Goal: Connect with others: Connect with others

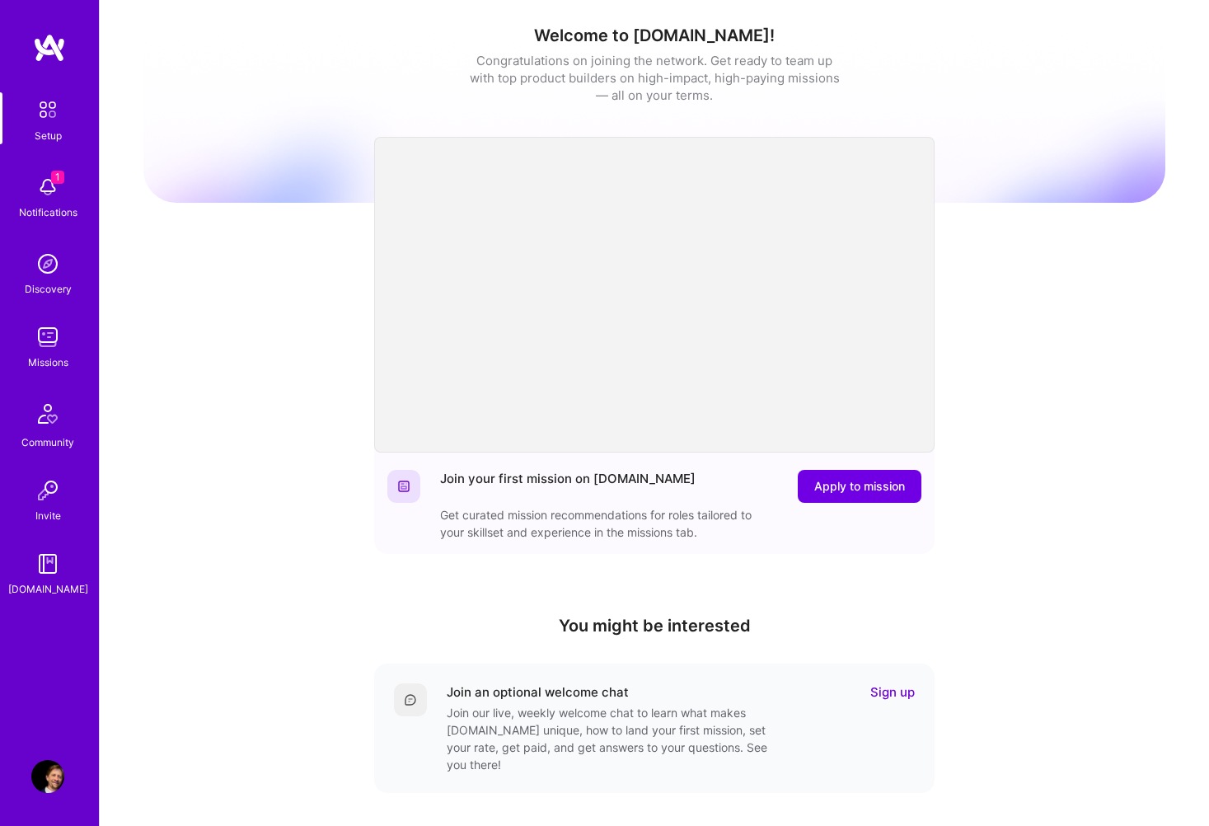
click at [46, 181] on img at bounding box center [47, 187] width 33 height 33
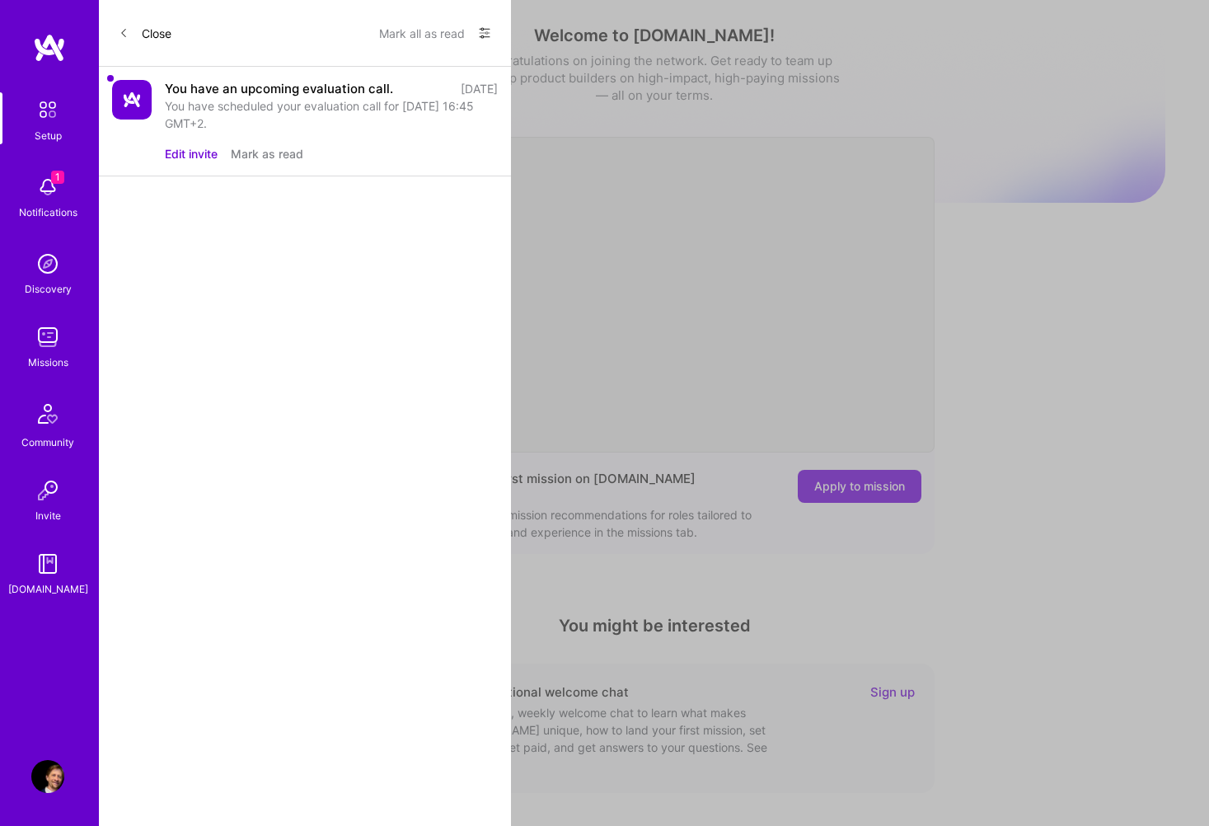
click at [228, 90] on div "You have an upcoming evaluation call." at bounding box center [279, 88] width 228 height 17
click at [256, 150] on button "Mark as read" at bounding box center [267, 153] width 73 height 17
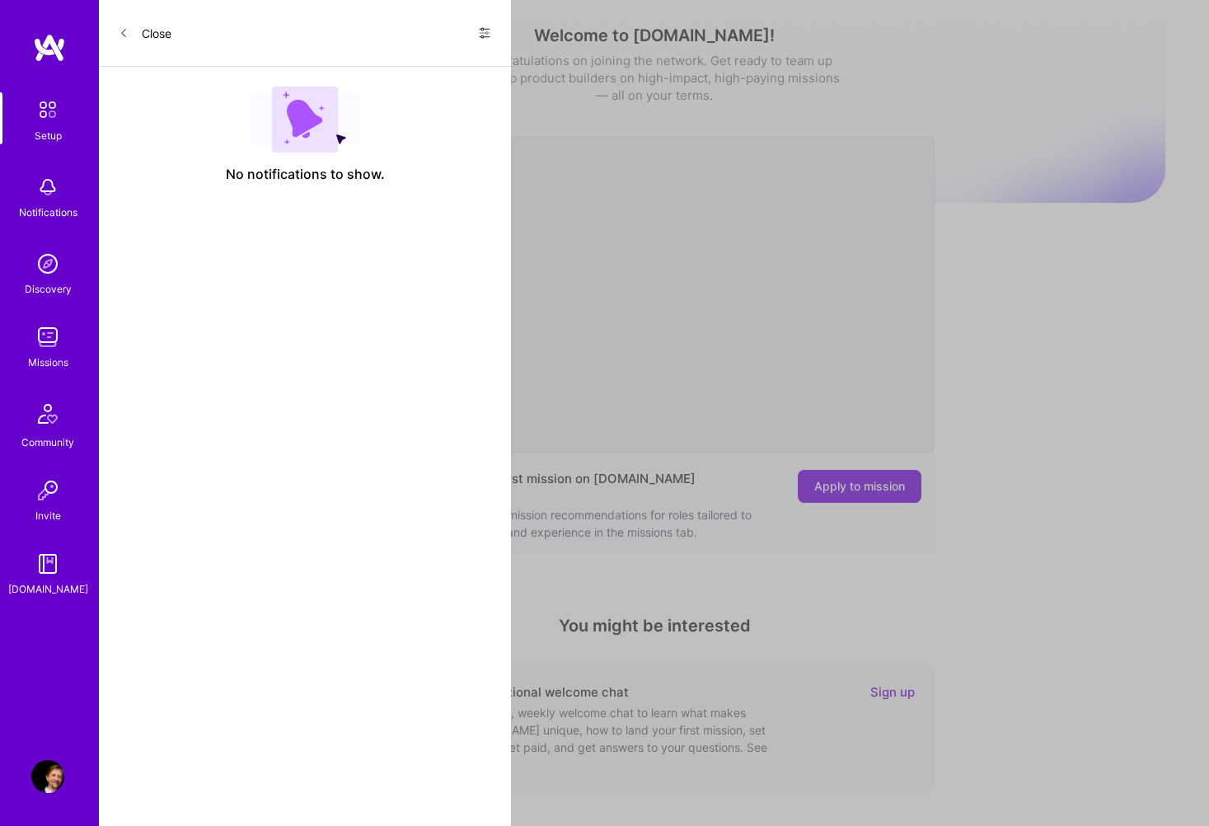
click at [142, 31] on button "Close" at bounding box center [145, 33] width 53 height 26
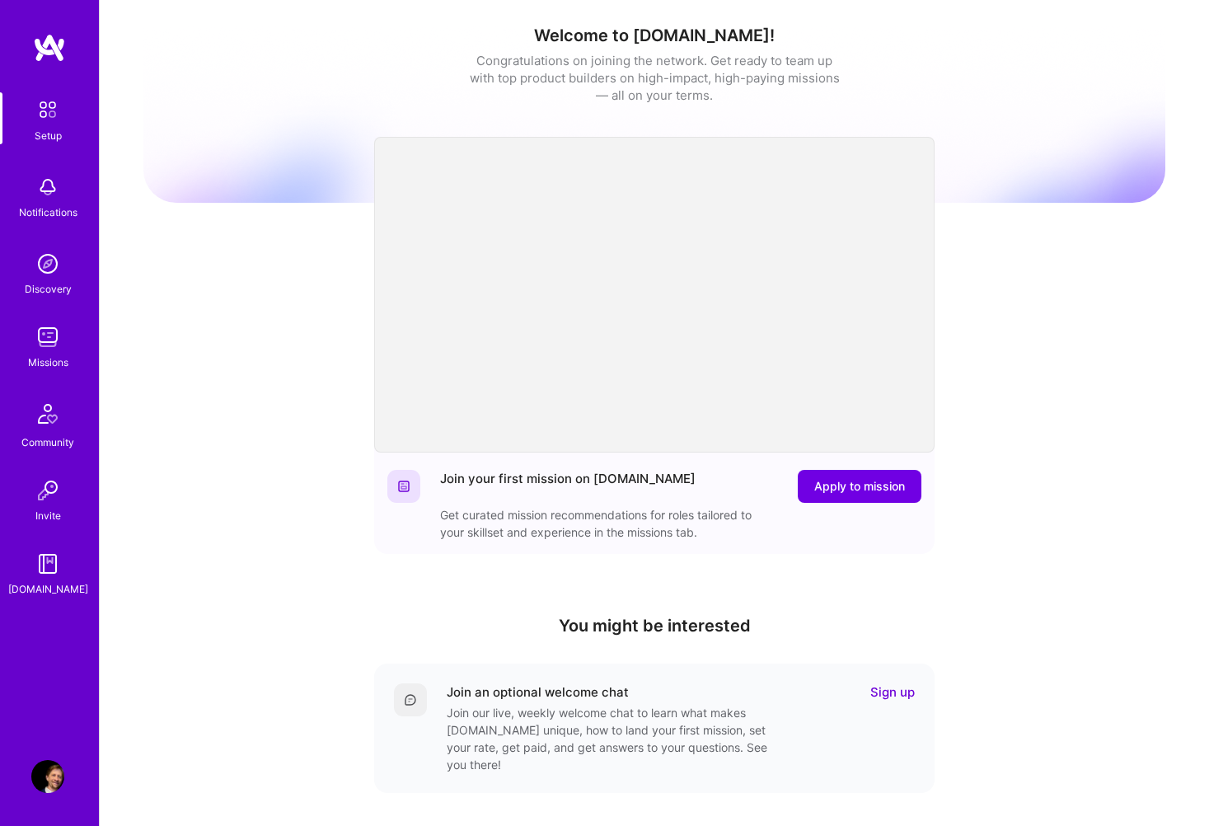
click at [63, 182] on img at bounding box center [47, 187] width 33 height 33
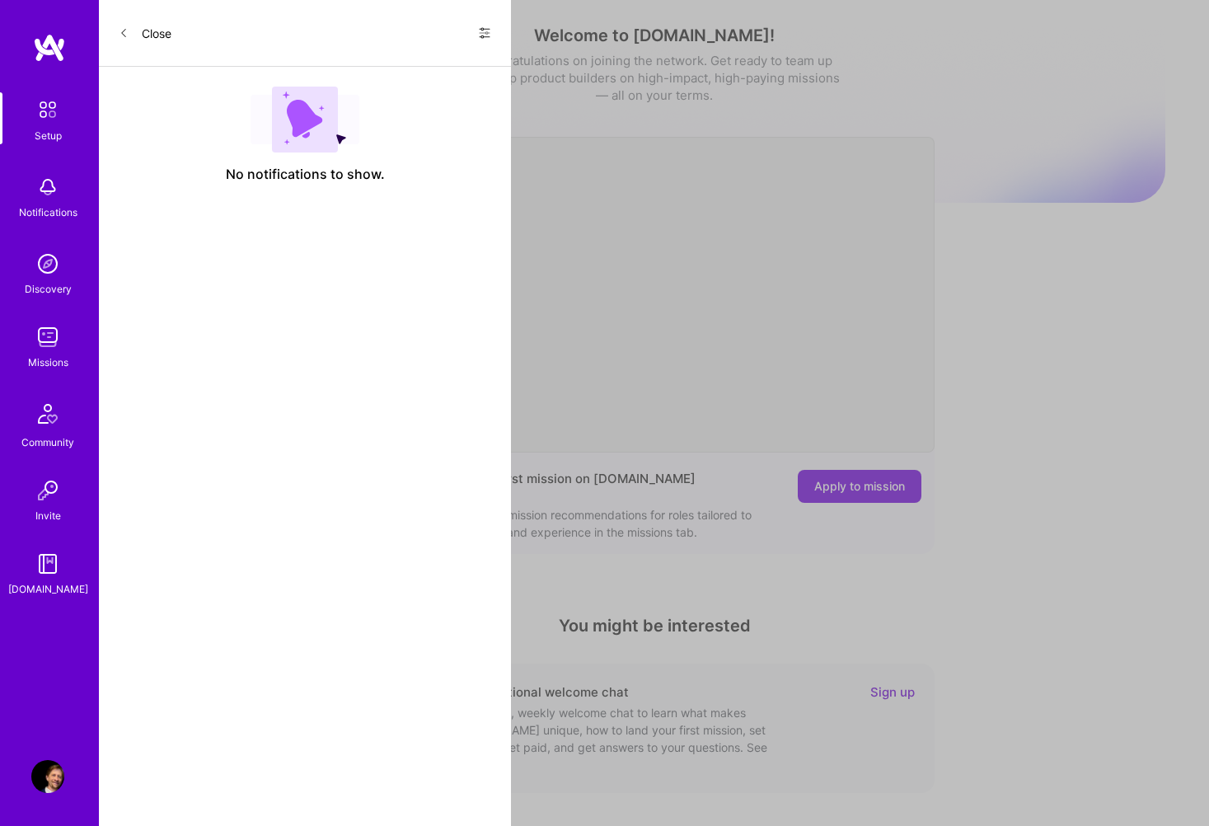
click at [483, 33] on icon at bounding box center [484, 32] width 13 height 13
click at [396, 63] on span "Show all notifications" at bounding box center [369, 67] width 115 height 16
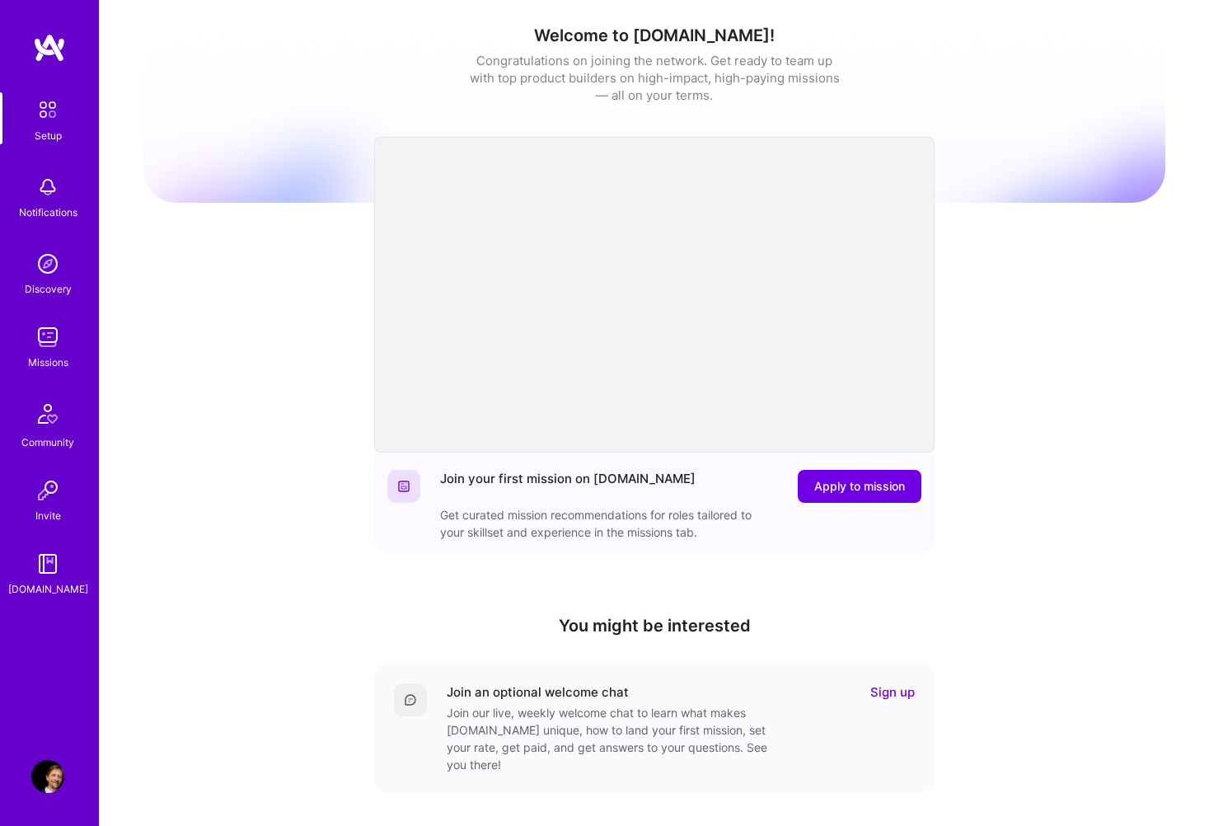
click at [48, 209] on div "Setup Notifications Discovery Missions Community Invite [DOMAIN_NAME]" at bounding box center [49, 344] width 99 height 505
click at [48, 209] on div "Notifications" at bounding box center [48, 212] width 59 height 17
click at [54, 112] on img at bounding box center [47, 109] width 35 height 35
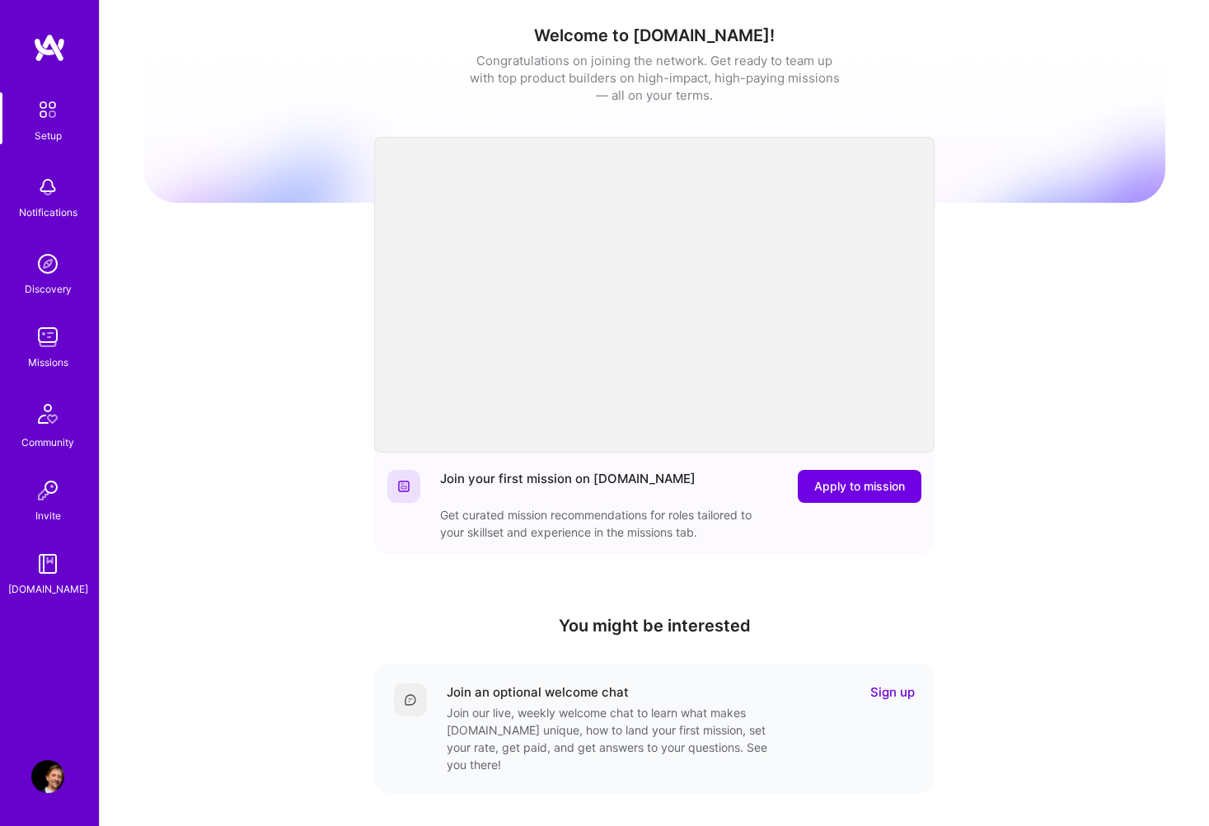
click at [39, 415] on img at bounding box center [48, 414] width 40 height 40
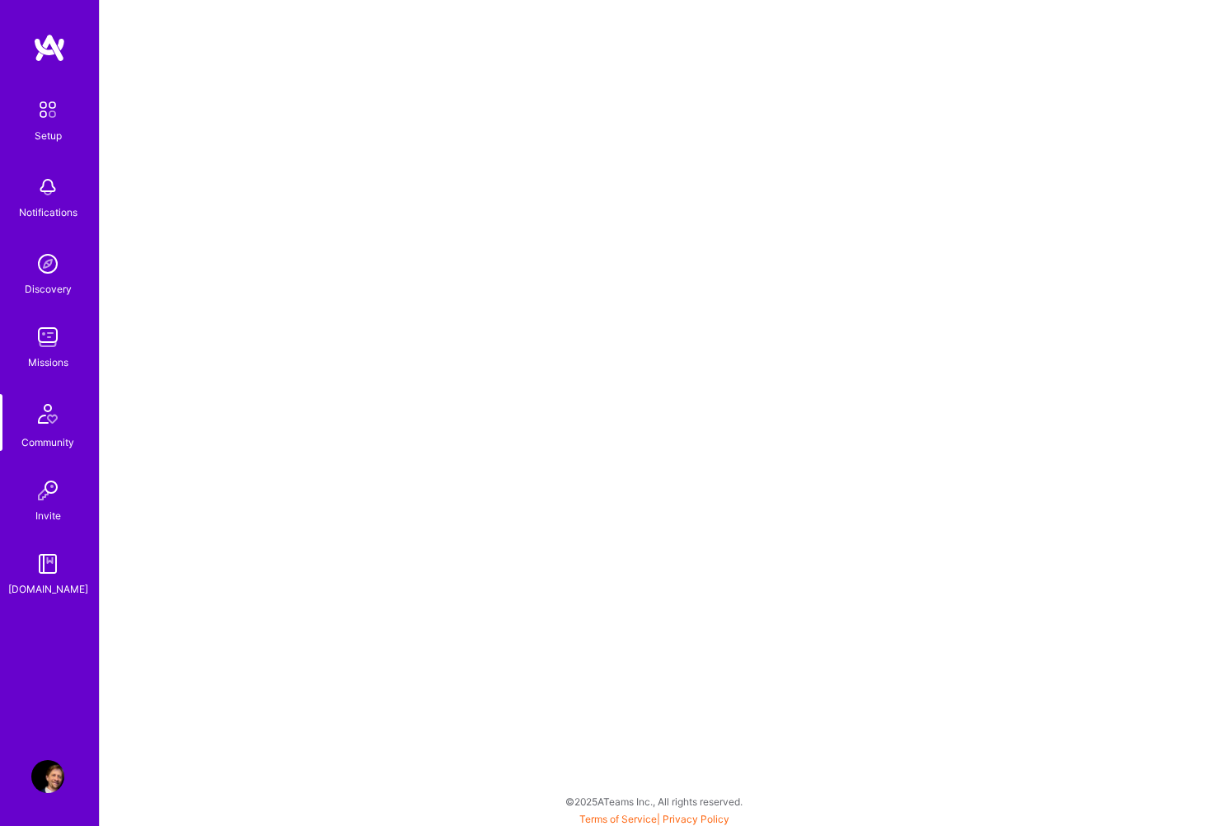
scroll to position [4, 0]
click at [59, 500] on img at bounding box center [47, 490] width 33 height 33
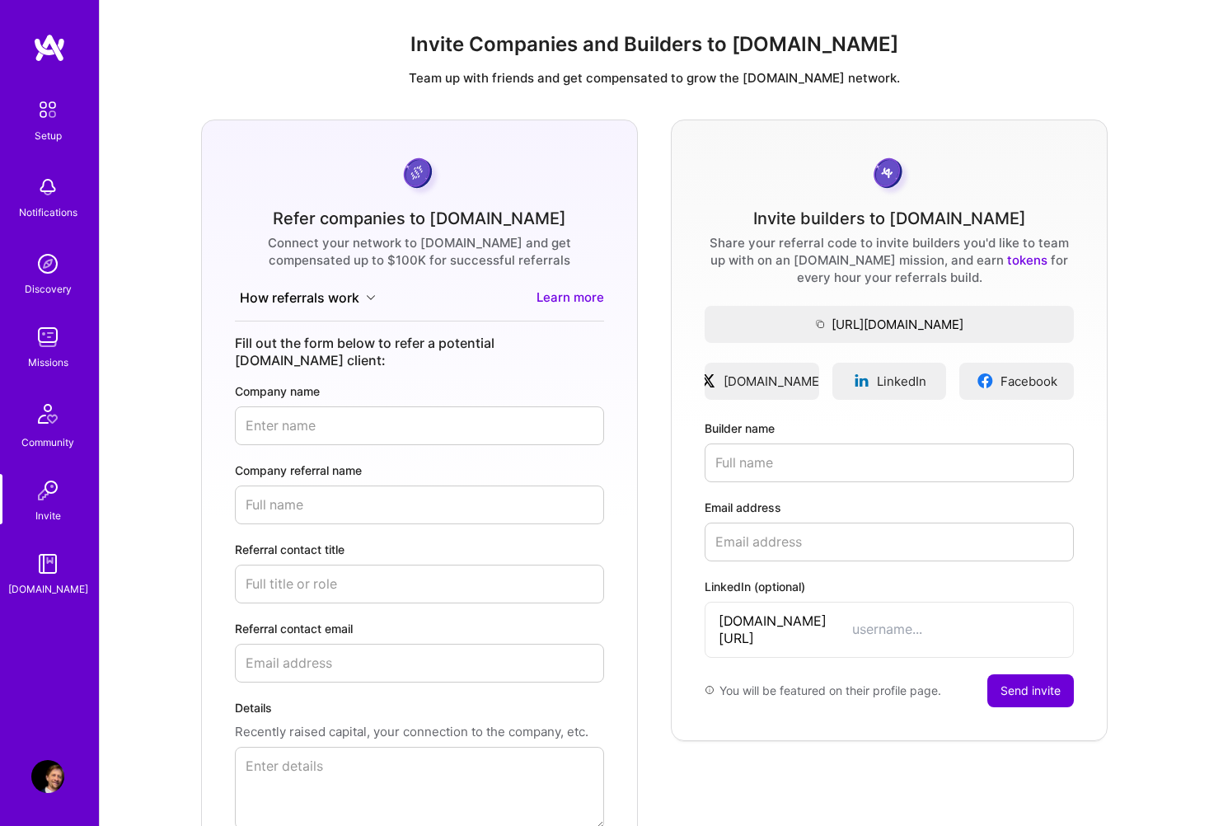
click at [46, 568] on img at bounding box center [47, 563] width 33 height 33
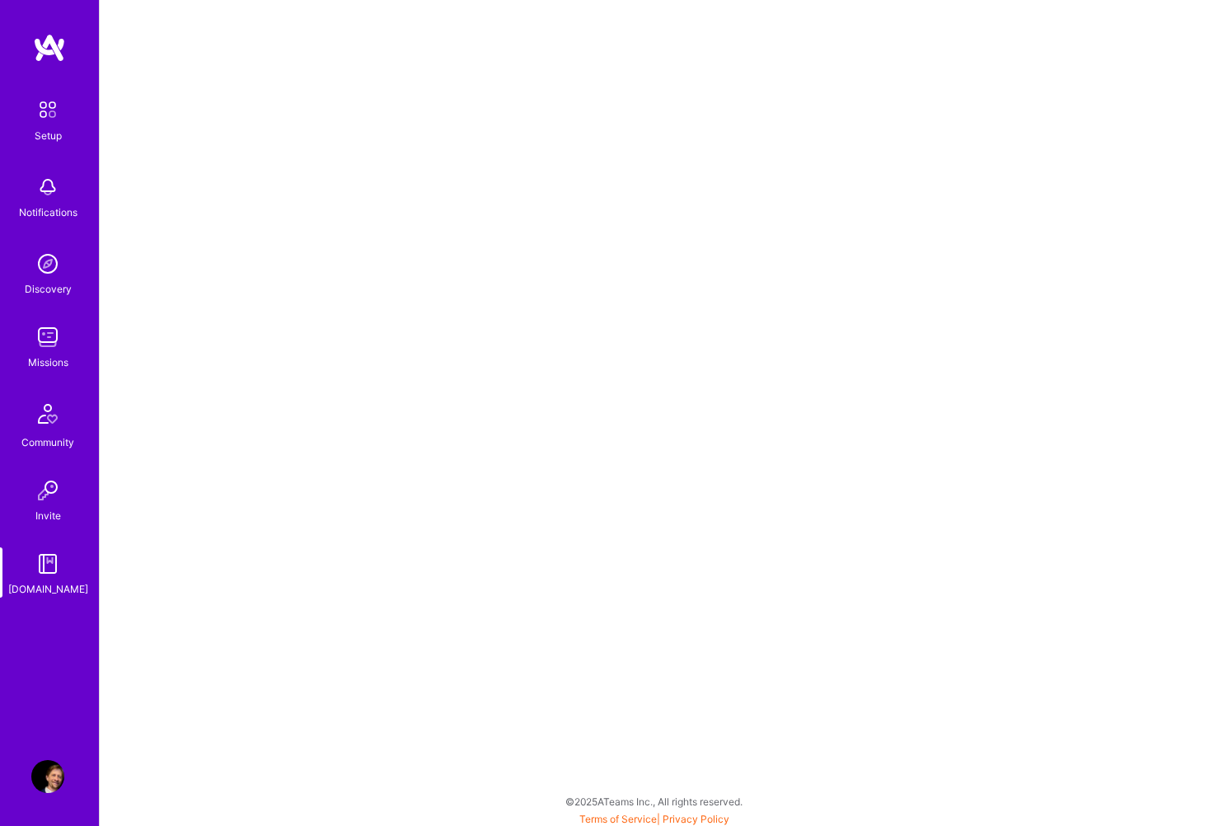
click at [56, 415] on img at bounding box center [48, 414] width 40 height 40
click at [54, 261] on img at bounding box center [47, 263] width 33 height 33
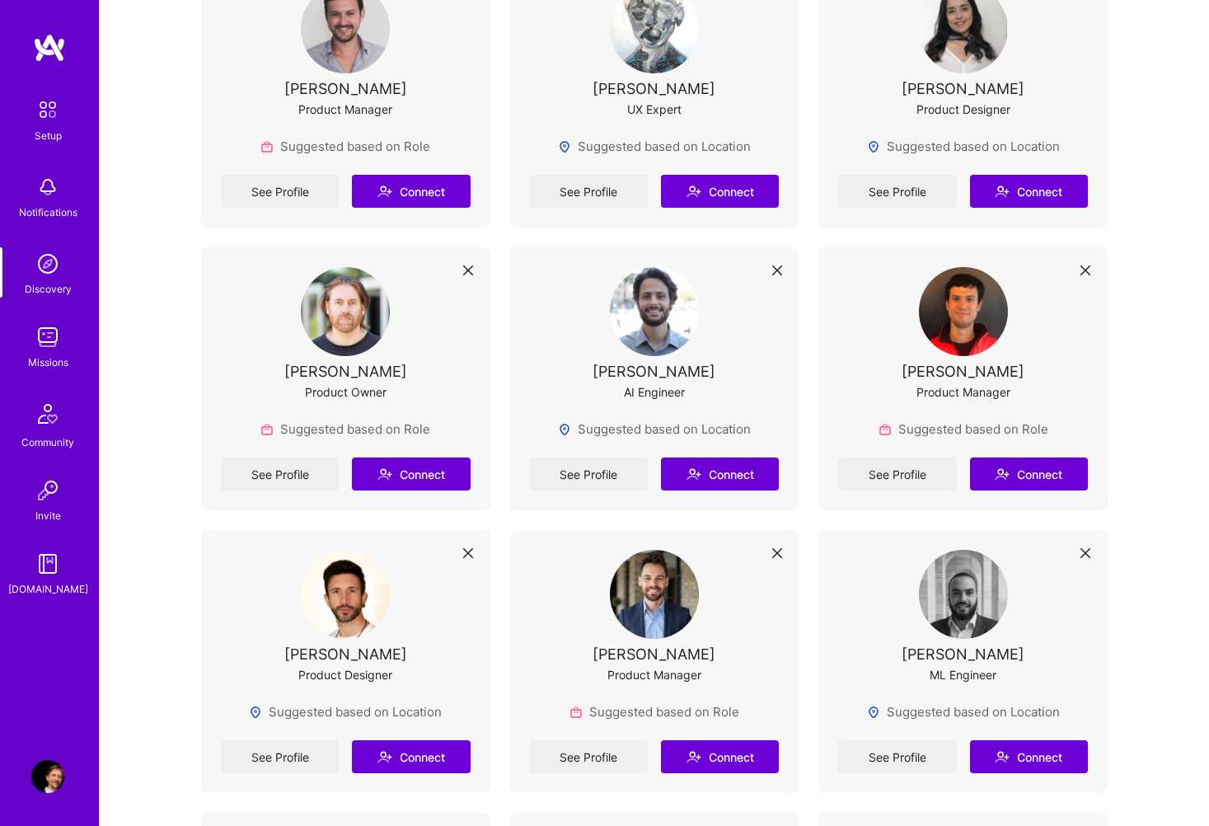
scroll to position [420, 0]
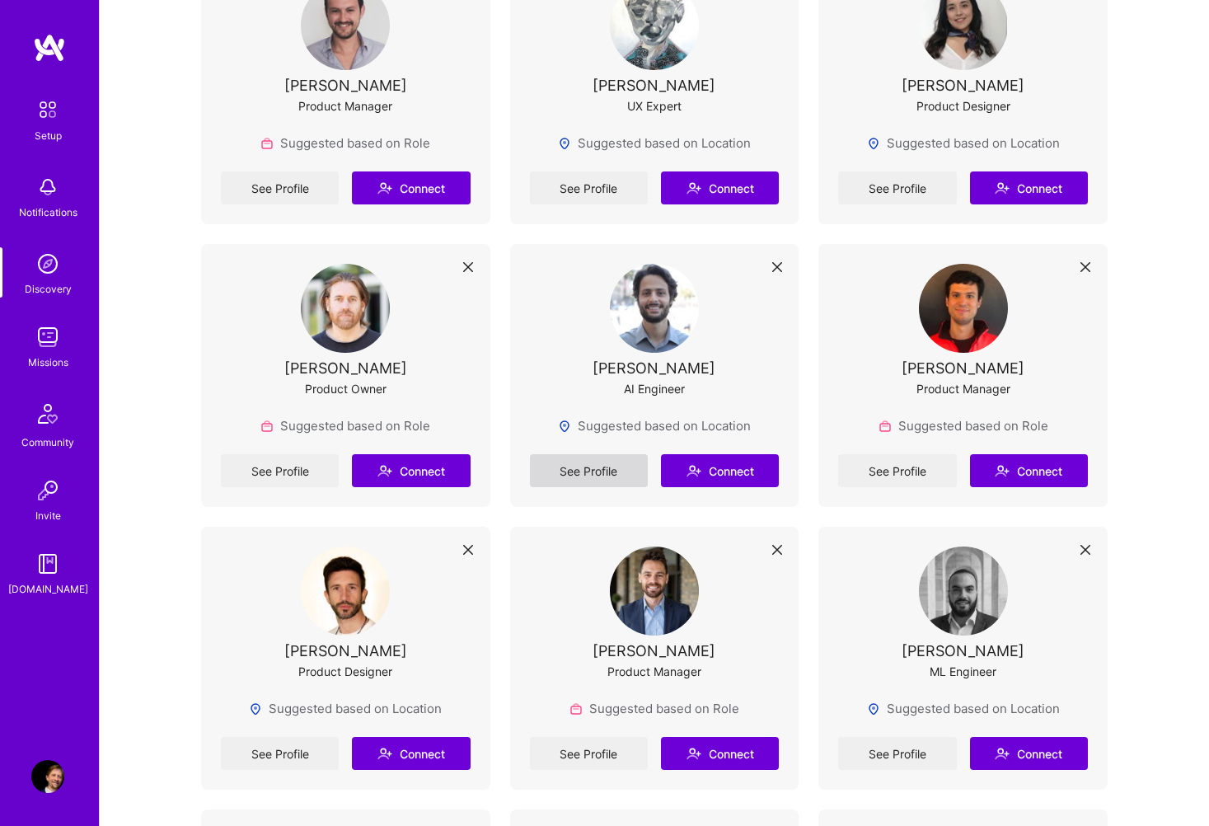
click at [587, 468] on link "See Profile" at bounding box center [589, 470] width 118 height 33
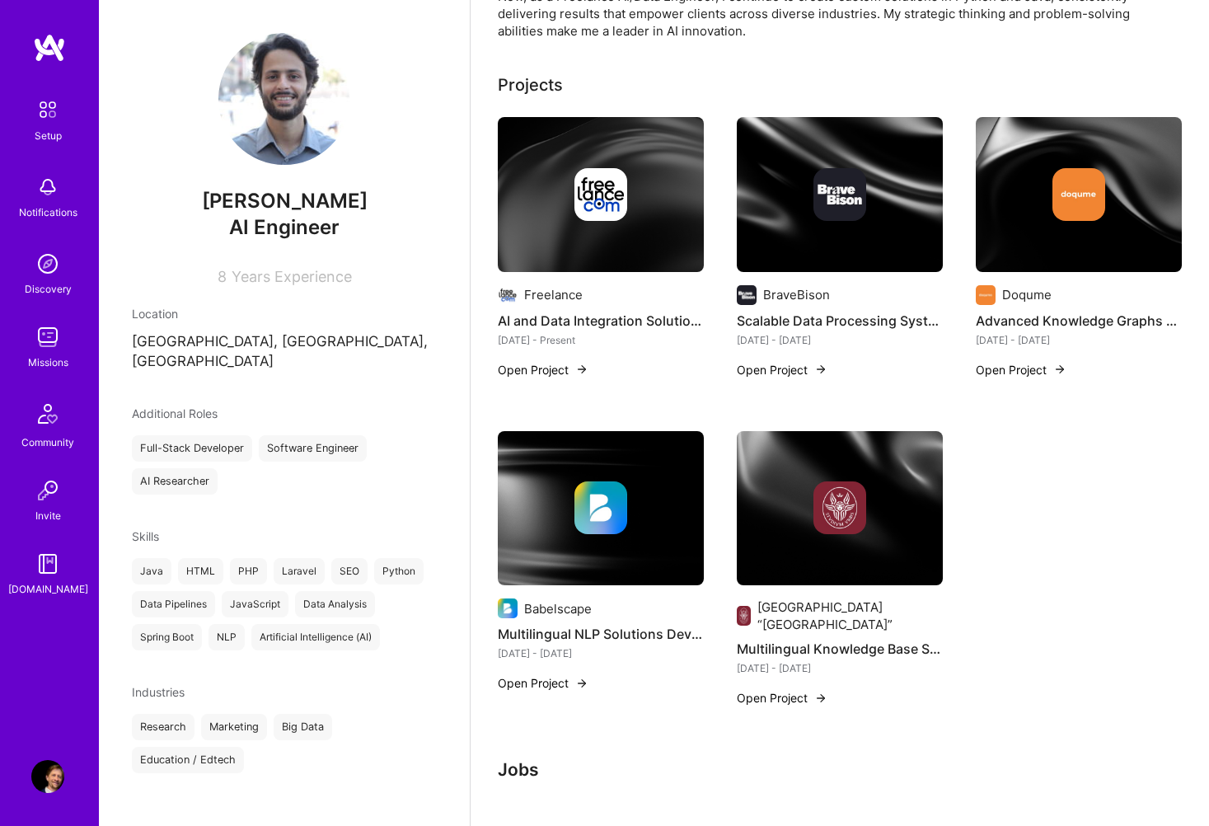
scroll to position [239, 0]
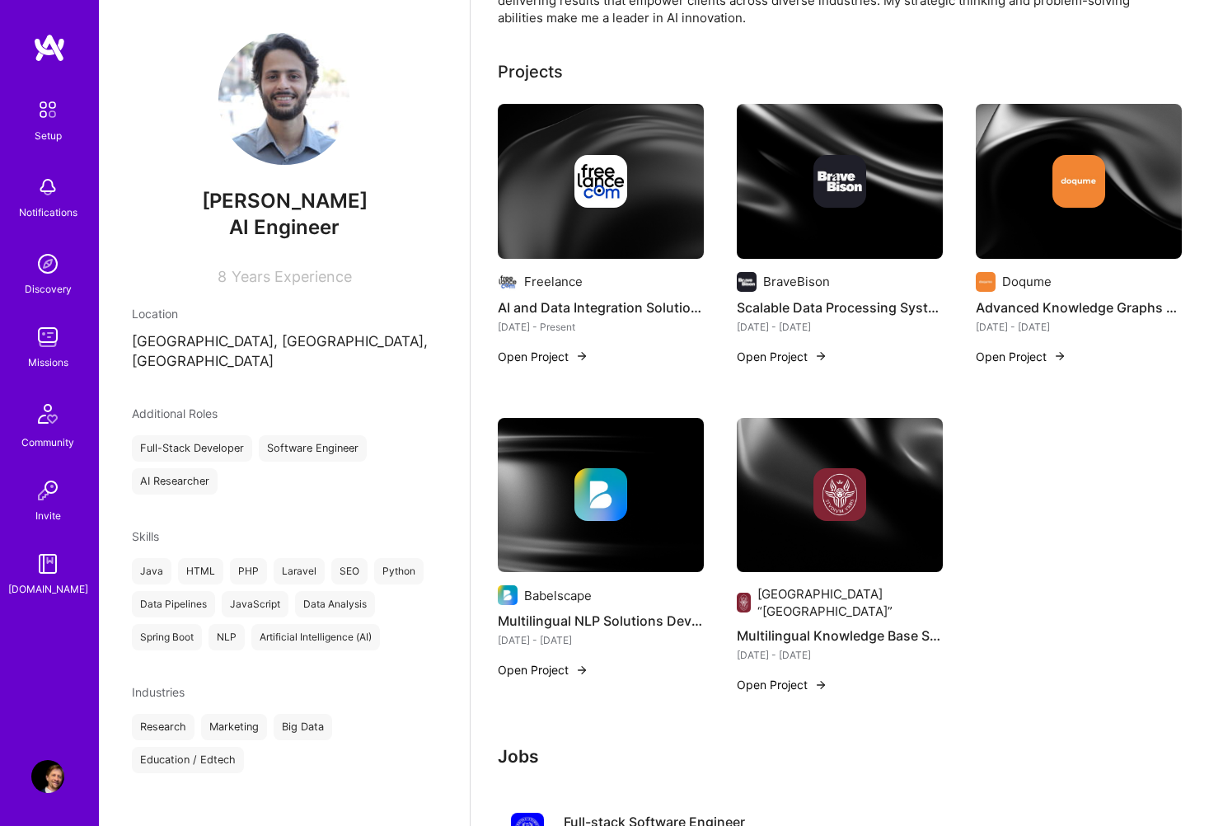
click at [560, 351] on button "Open Project" at bounding box center [543, 356] width 91 height 17
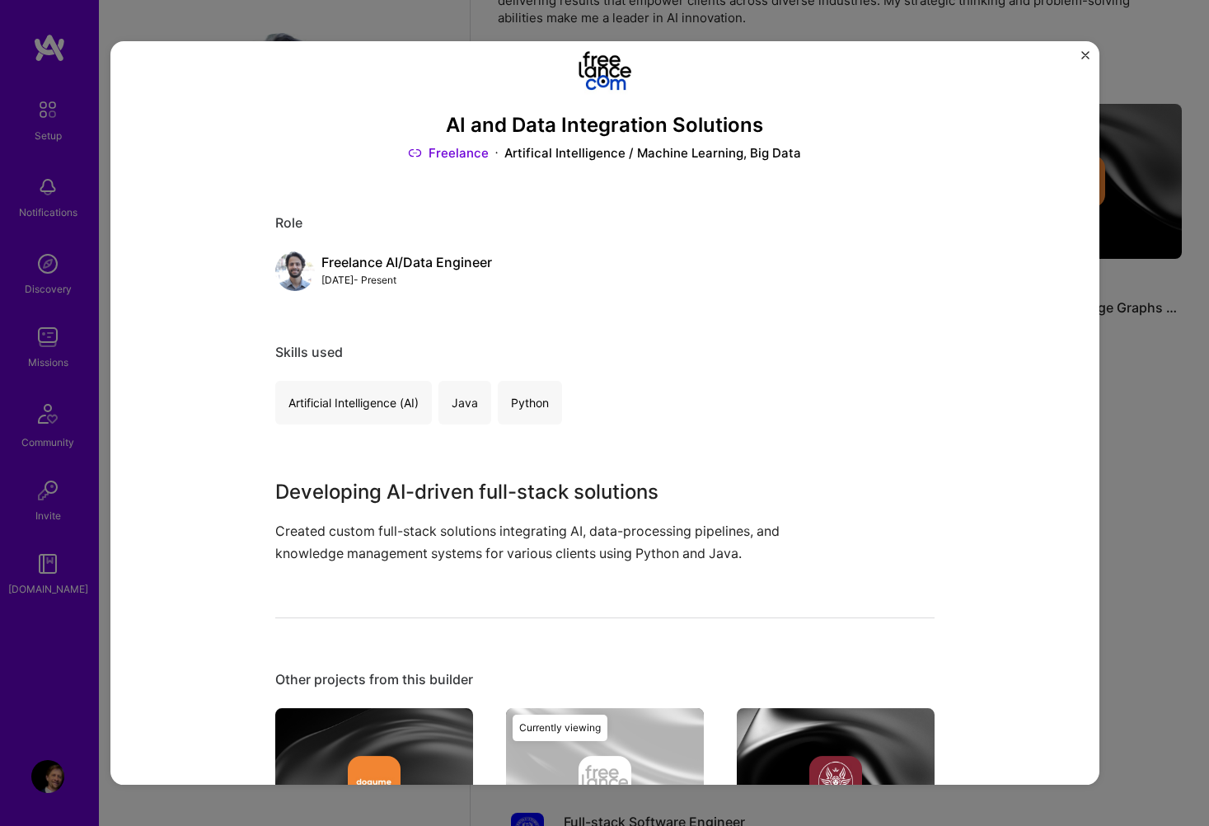
scroll to position [11, 0]
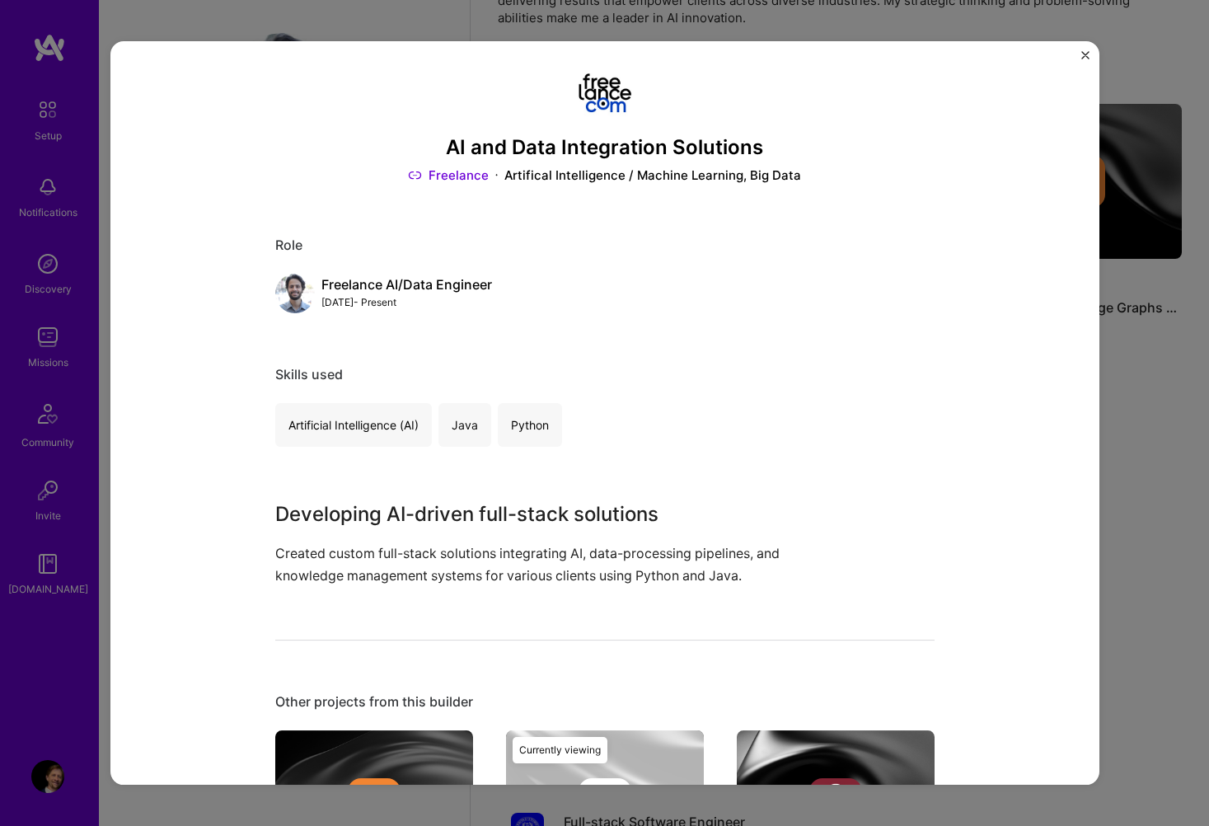
click at [456, 171] on link "Freelance" at bounding box center [448, 175] width 81 height 17
click at [1085, 53] on img "Close" at bounding box center [1086, 55] width 8 height 8
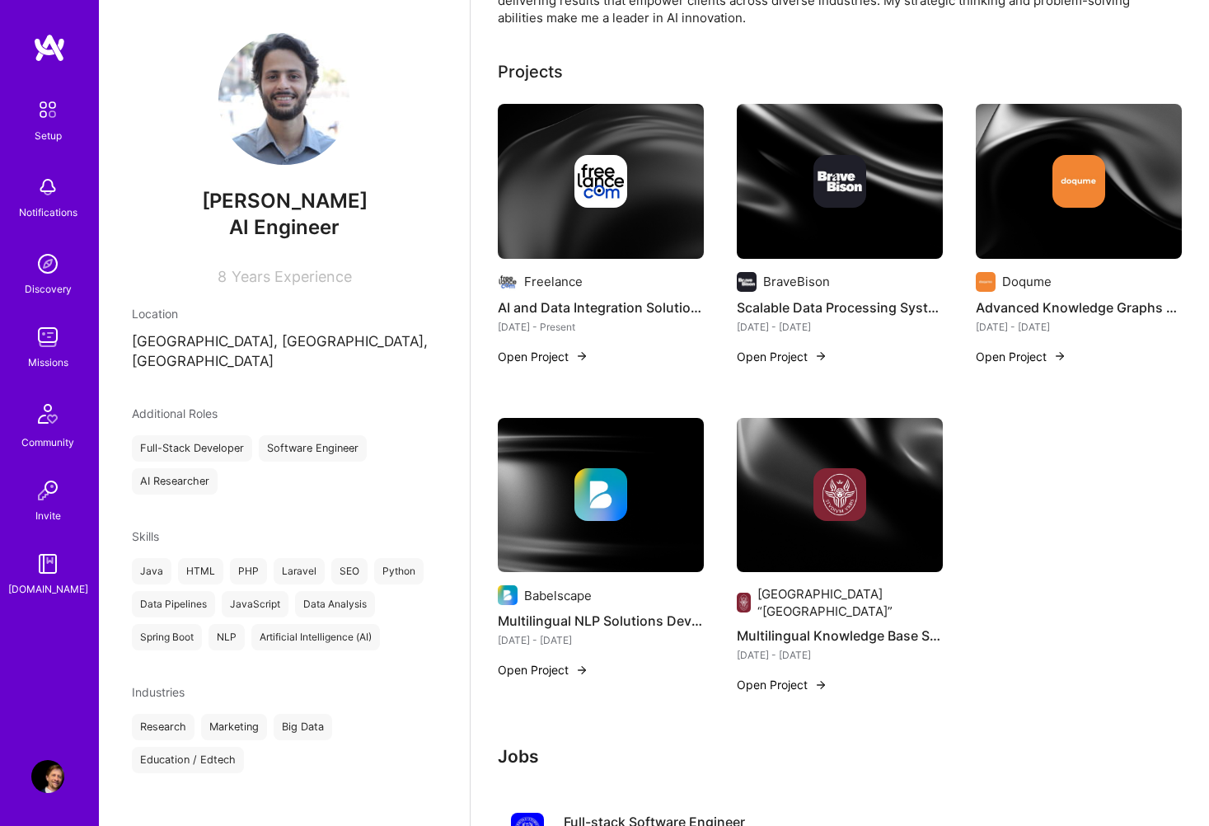
click at [819, 189] on img at bounding box center [840, 181] width 53 height 53
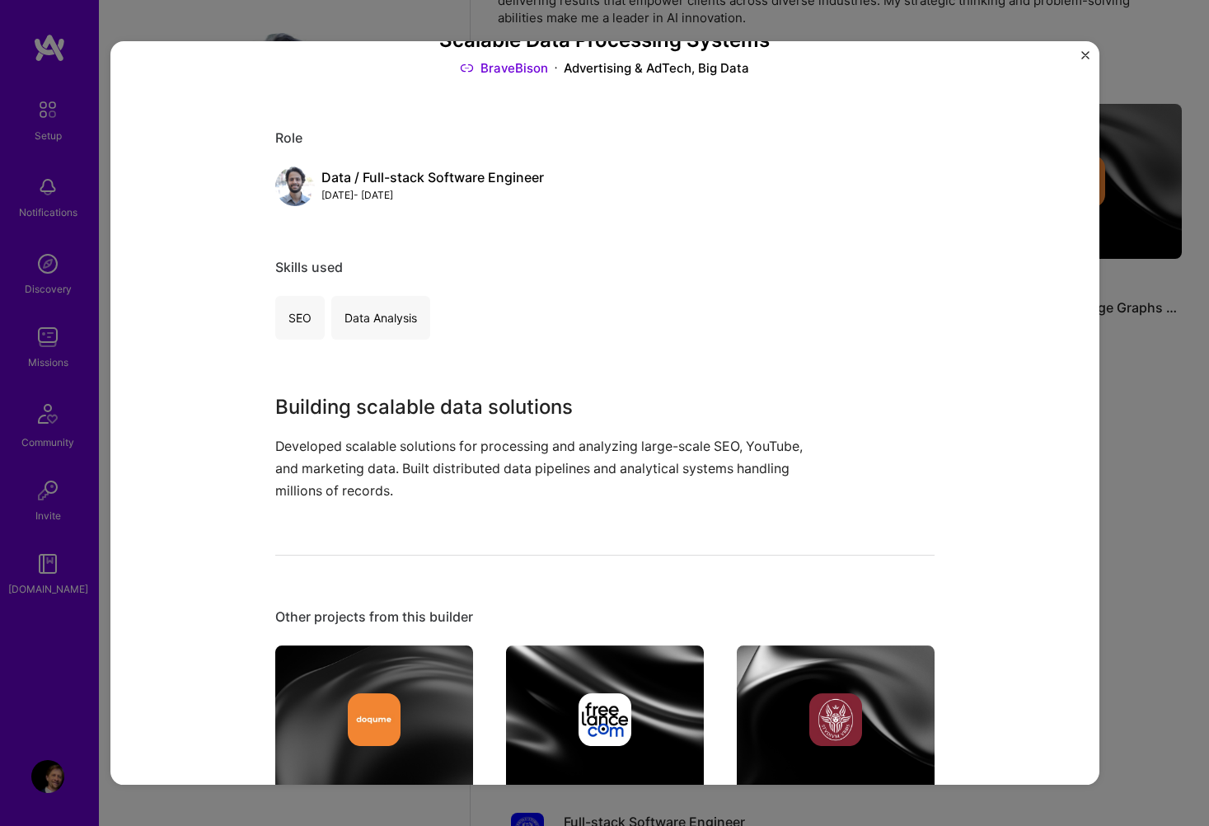
scroll to position [120, 0]
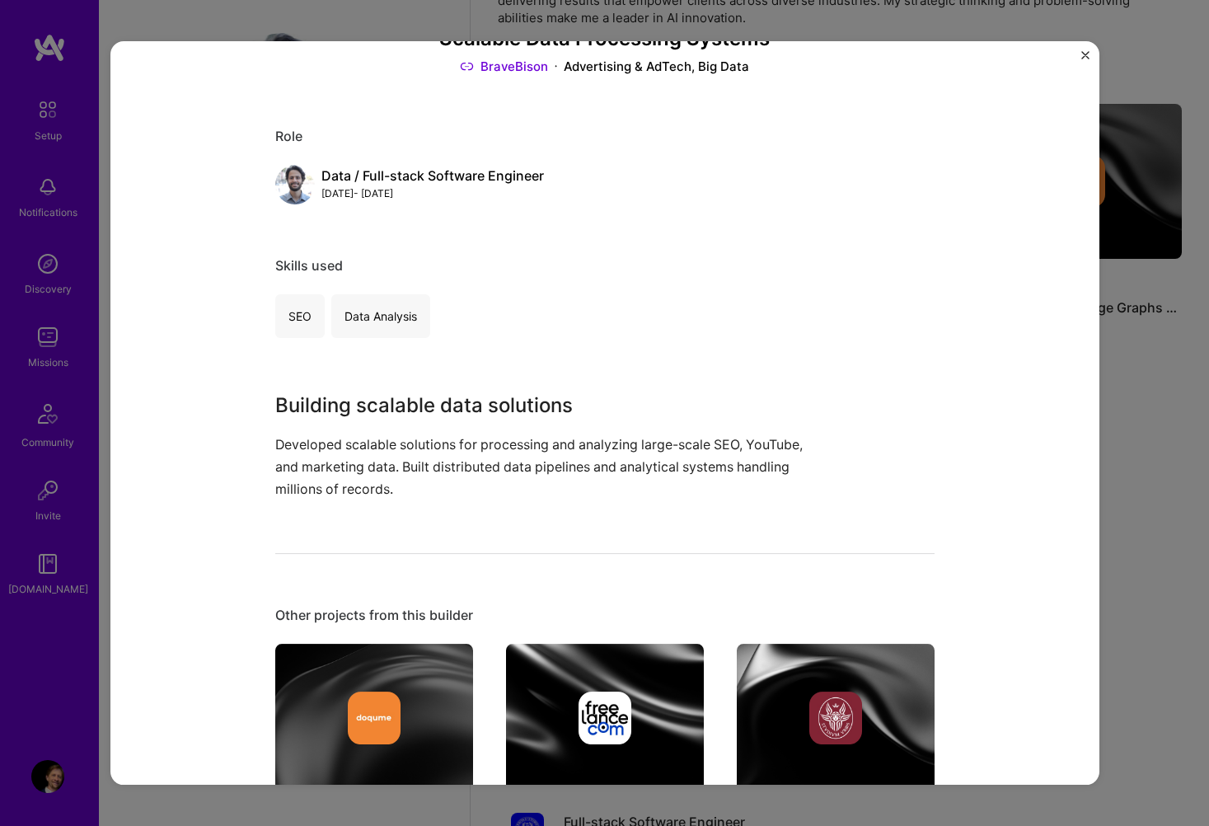
click at [1085, 54] on img "Close" at bounding box center [1086, 55] width 8 height 8
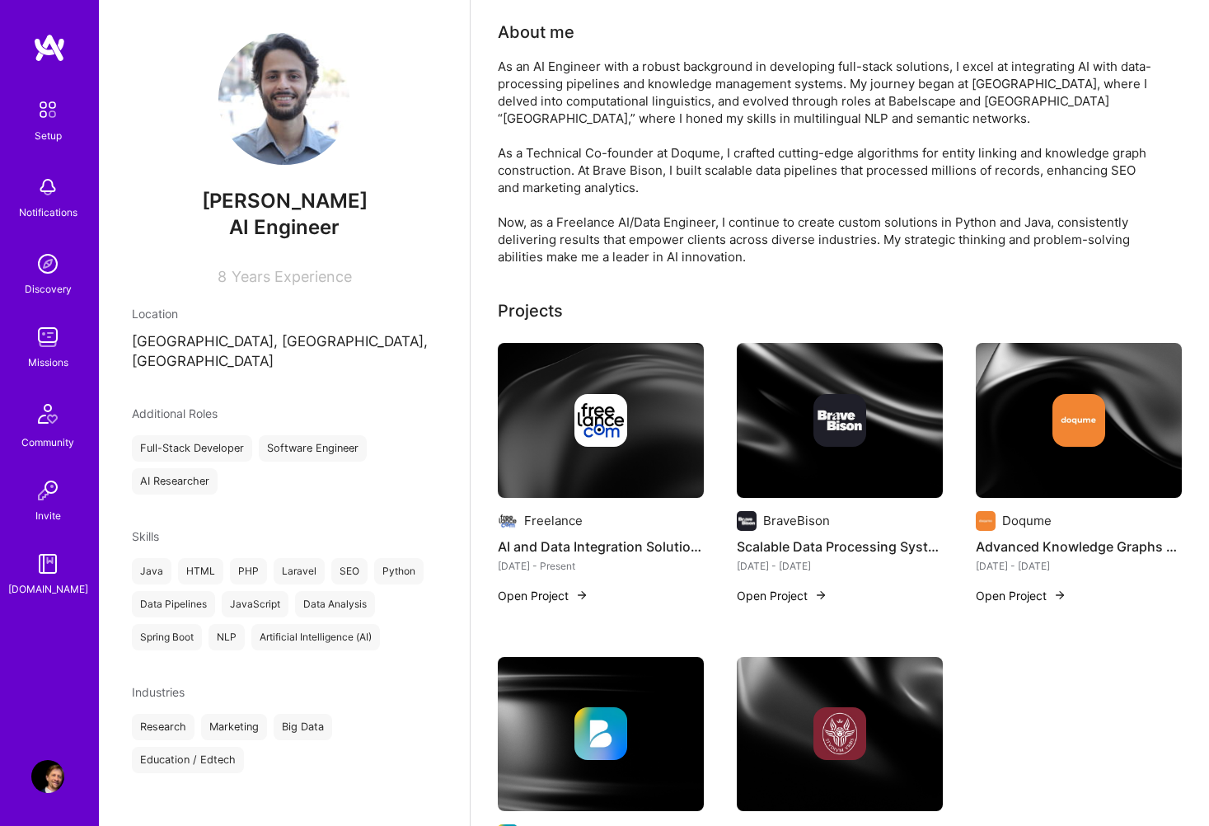
scroll to position [239, 0]
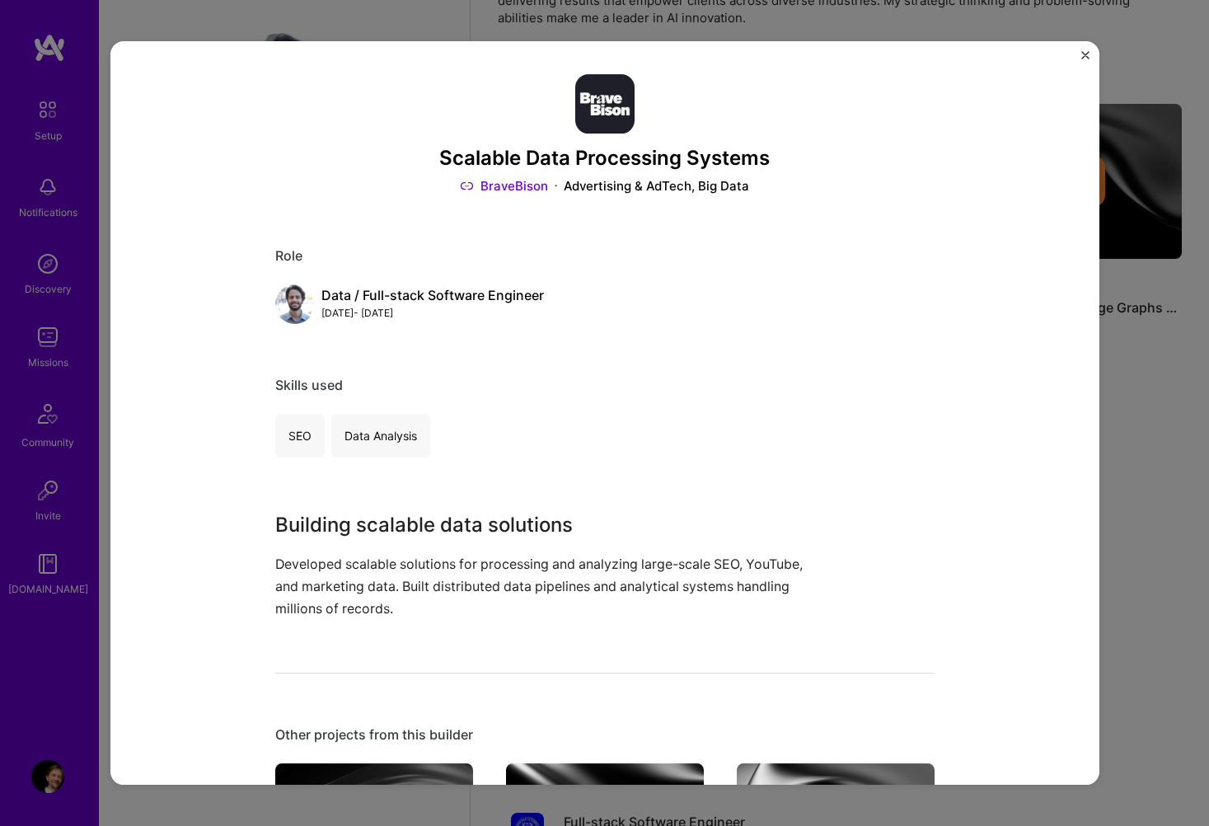
click at [1086, 52] on img "Close" at bounding box center [1086, 55] width 8 height 8
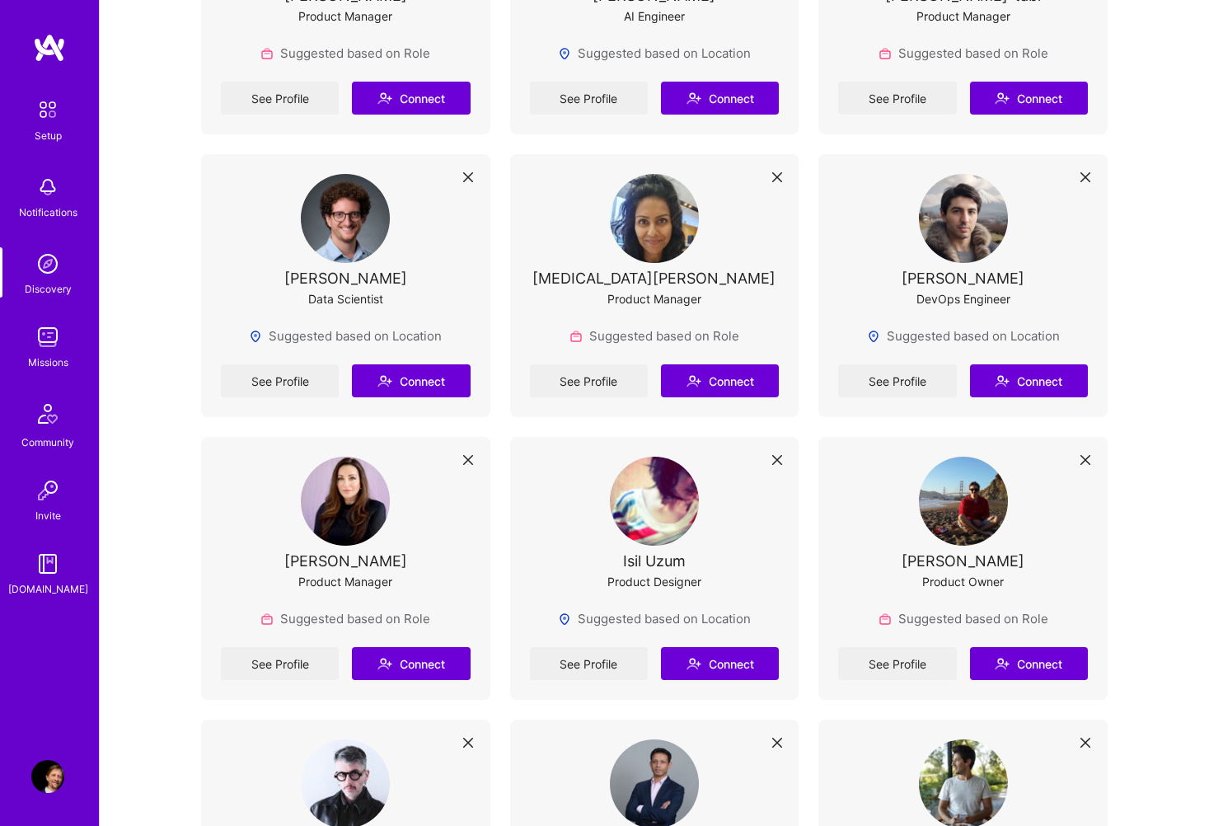
scroll to position [1926, 0]
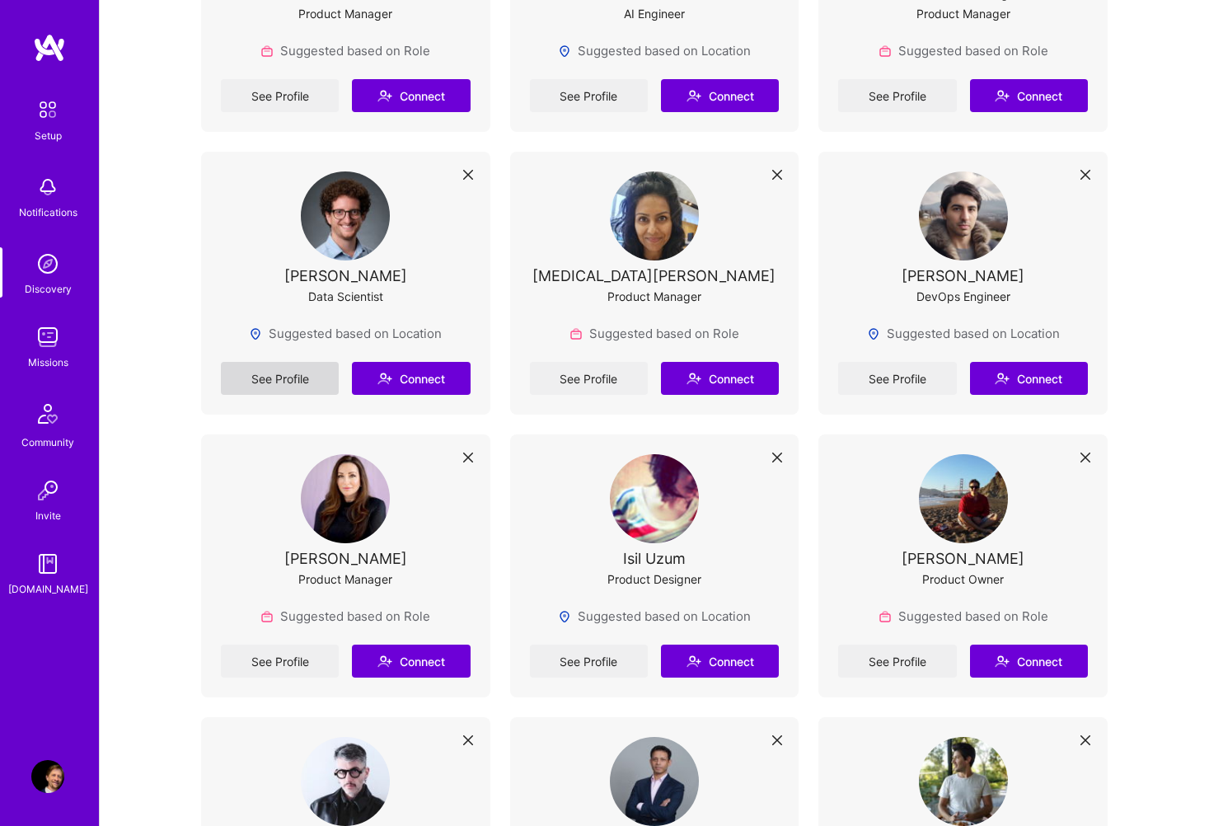
click at [305, 378] on link "See Profile" at bounding box center [280, 378] width 118 height 33
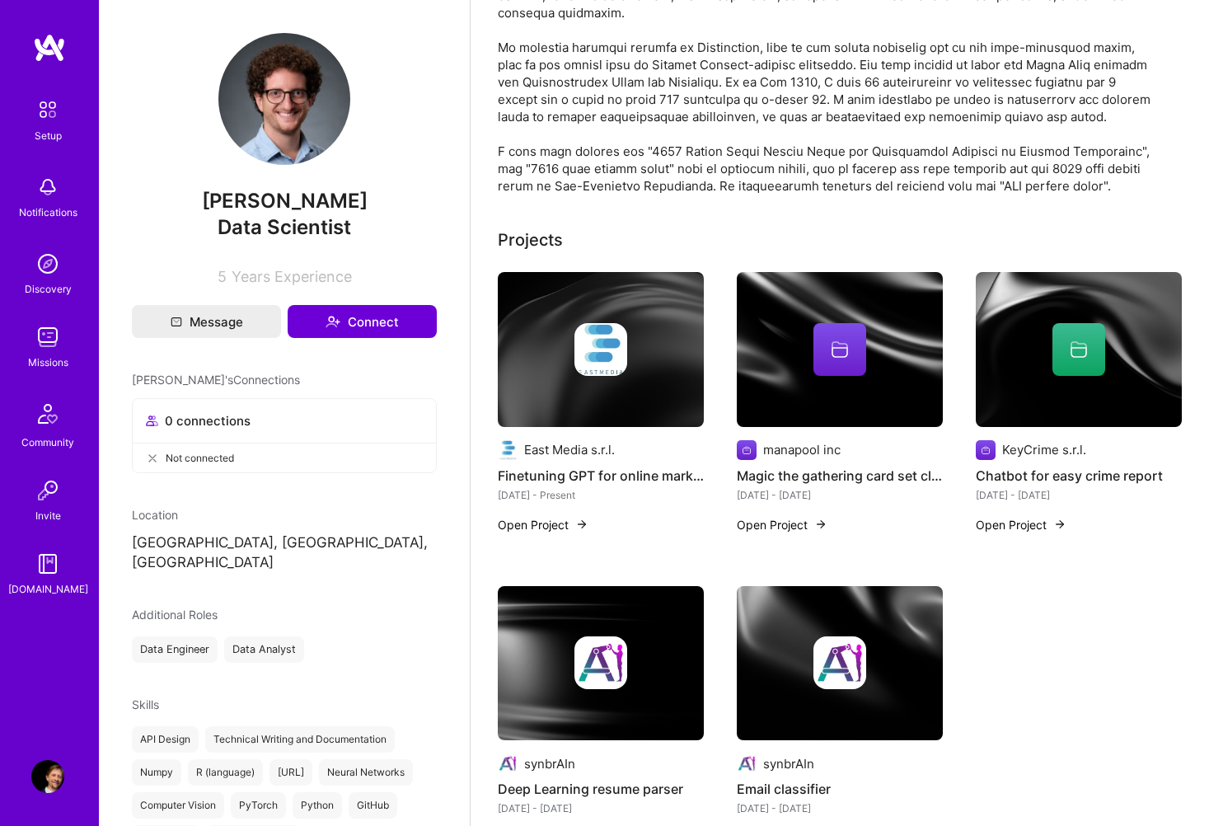
scroll to position [486, 0]
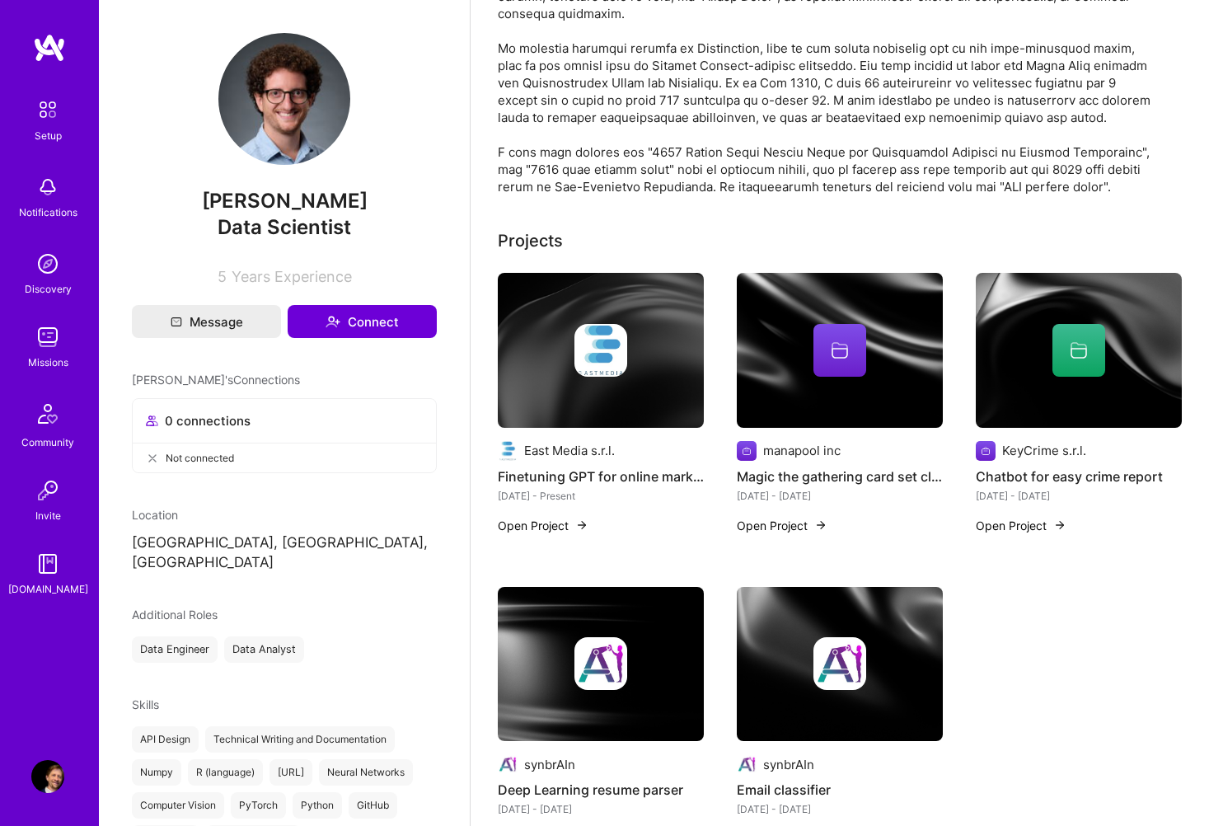
click at [565, 523] on button "Open Project" at bounding box center [543, 525] width 91 height 17
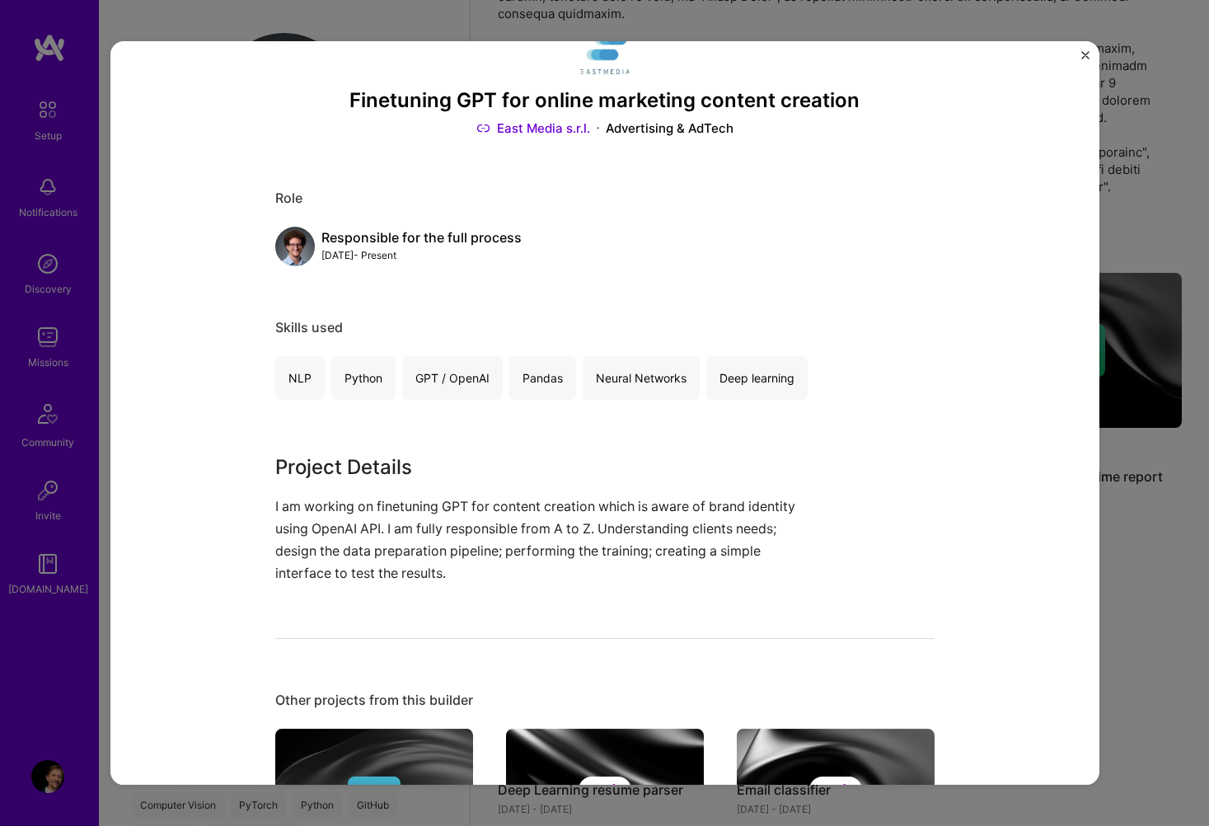
scroll to position [61, 0]
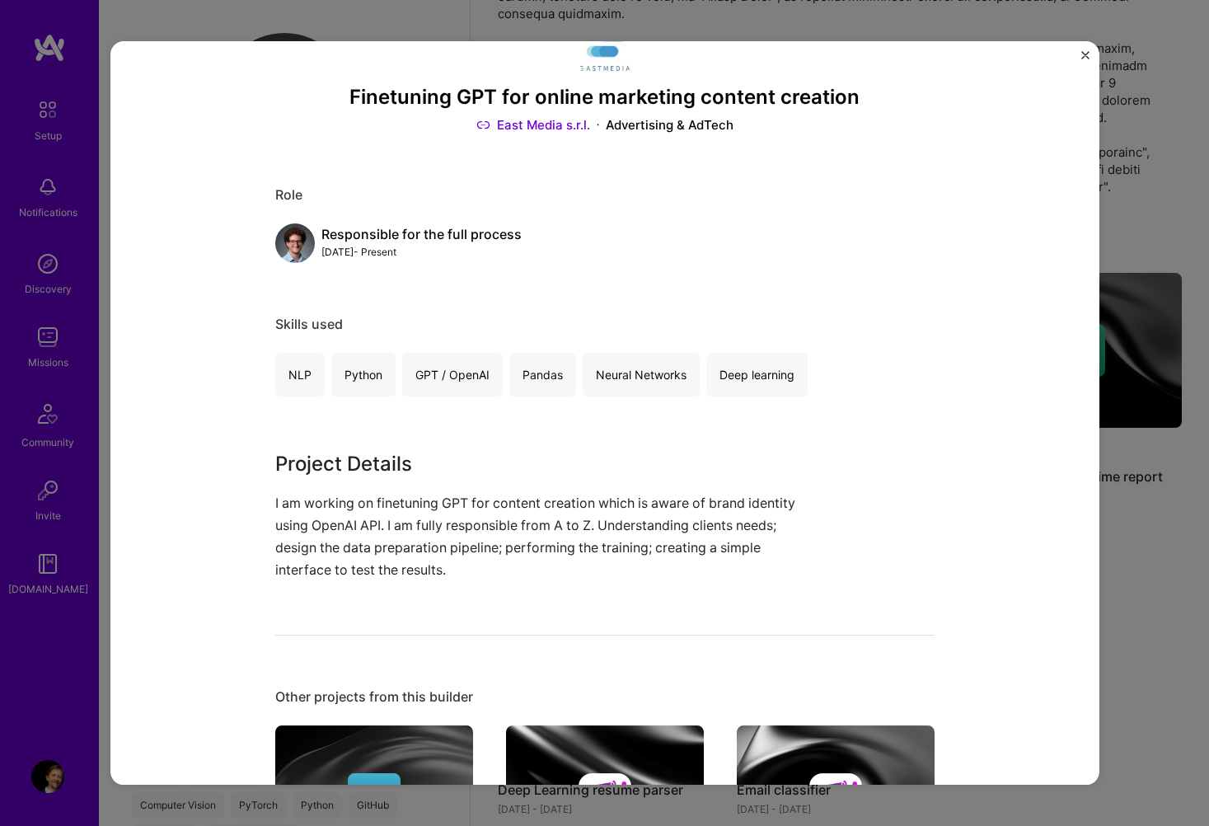
click at [1085, 55] on img "Close" at bounding box center [1086, 55] width 8 height 8
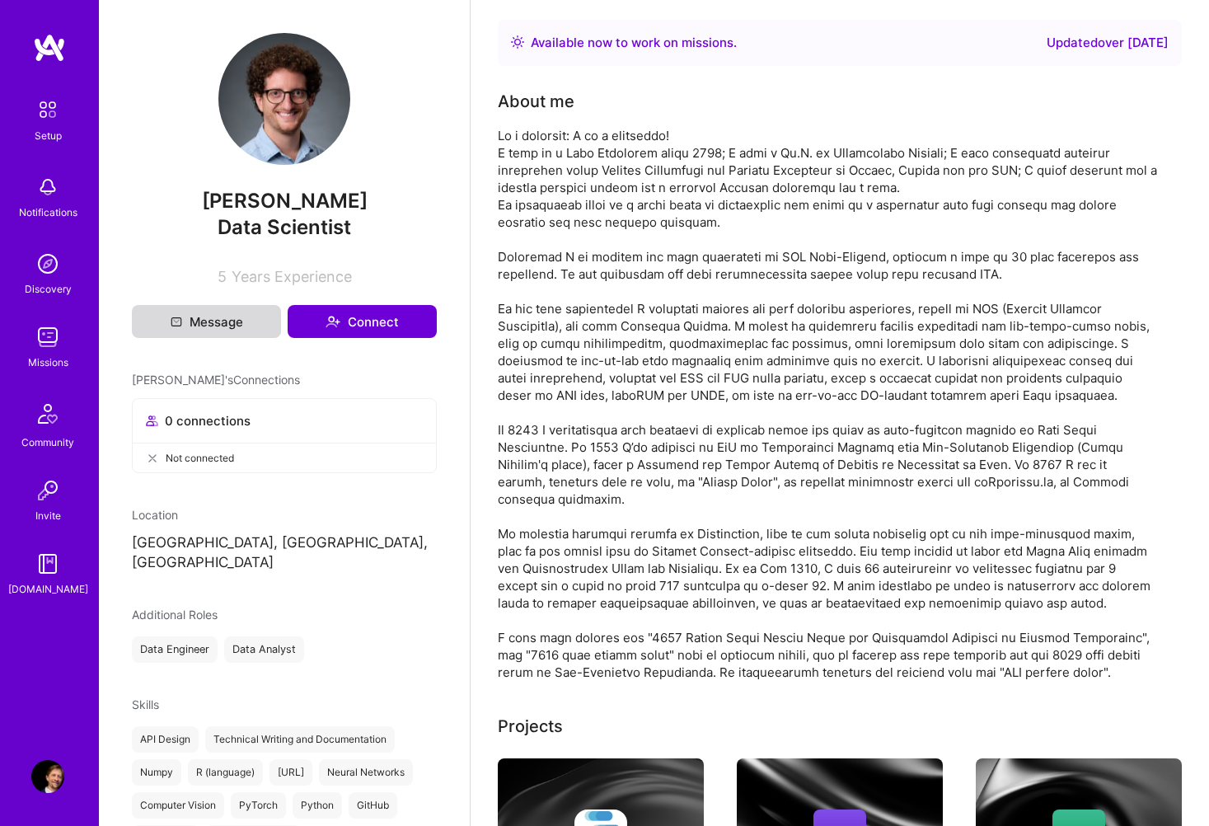
click at [218, 320] on button "Message" at bounding box center [206, 321] width 149 height 33
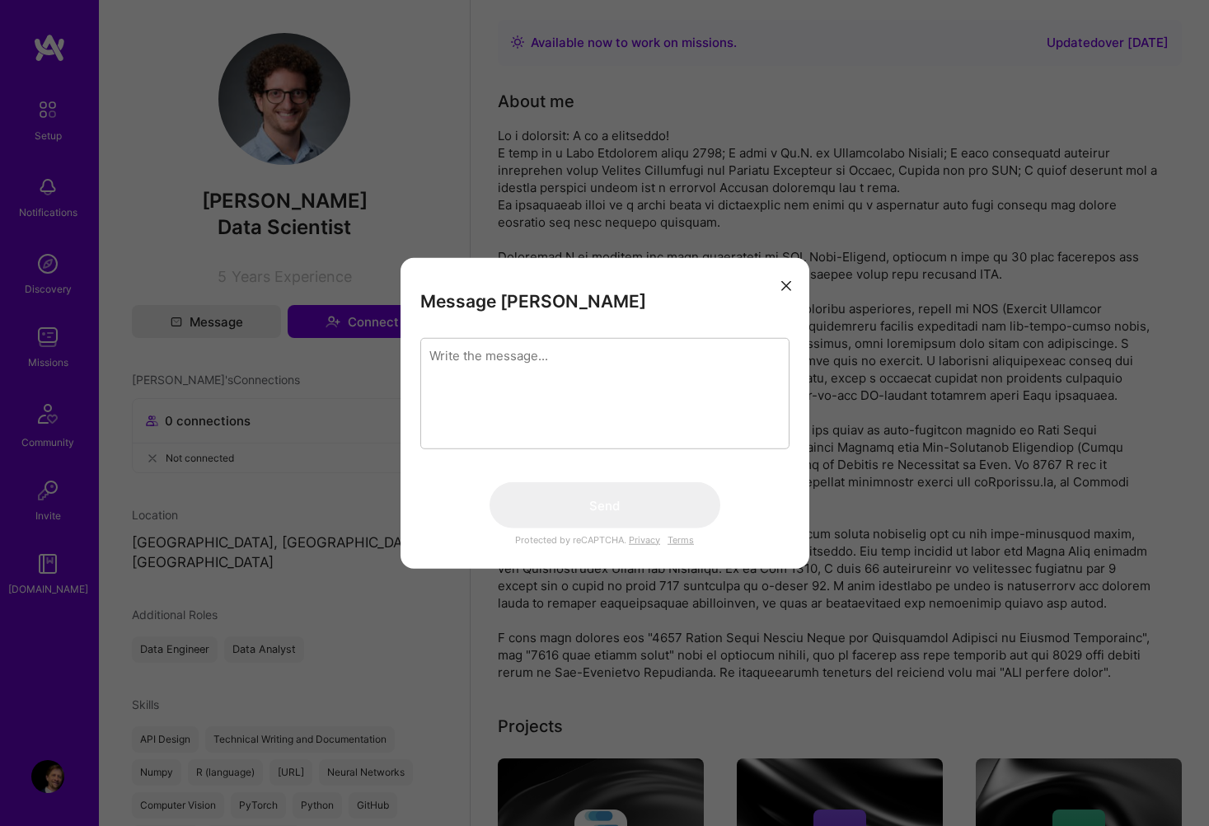
click at [783, 283] on icon "modal" at bounding box center [786, 285] width 10 height 10
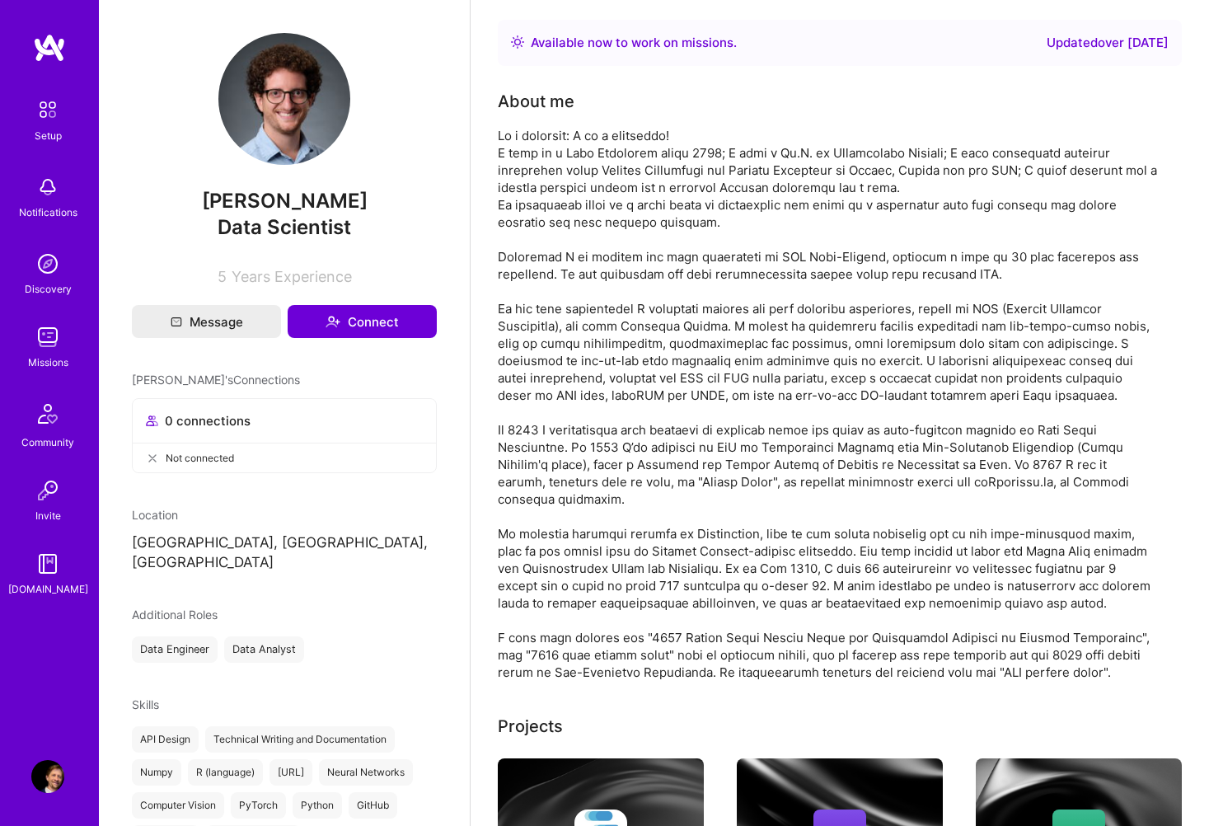
scroll to position [486, 0]
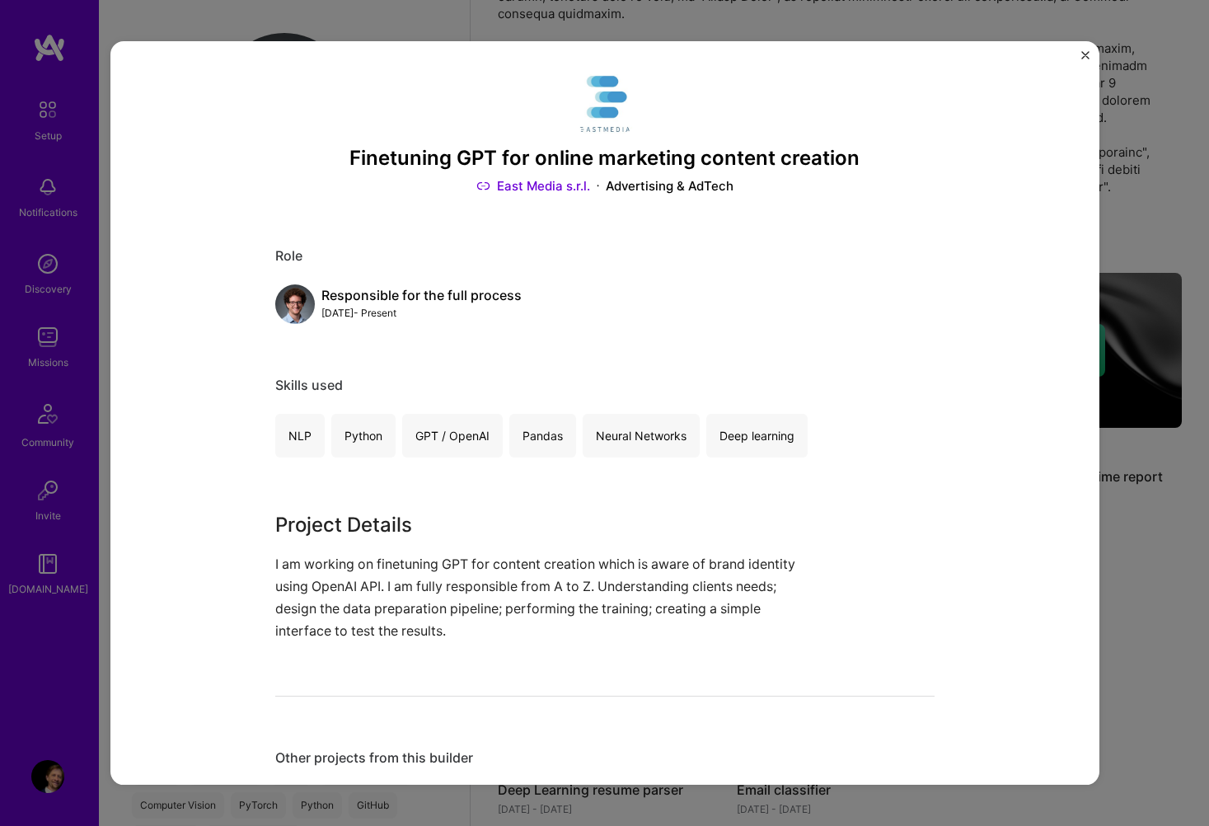
click at [1086, 55] on img "Close" at bounding box center [1086, 55] width 8 height 8
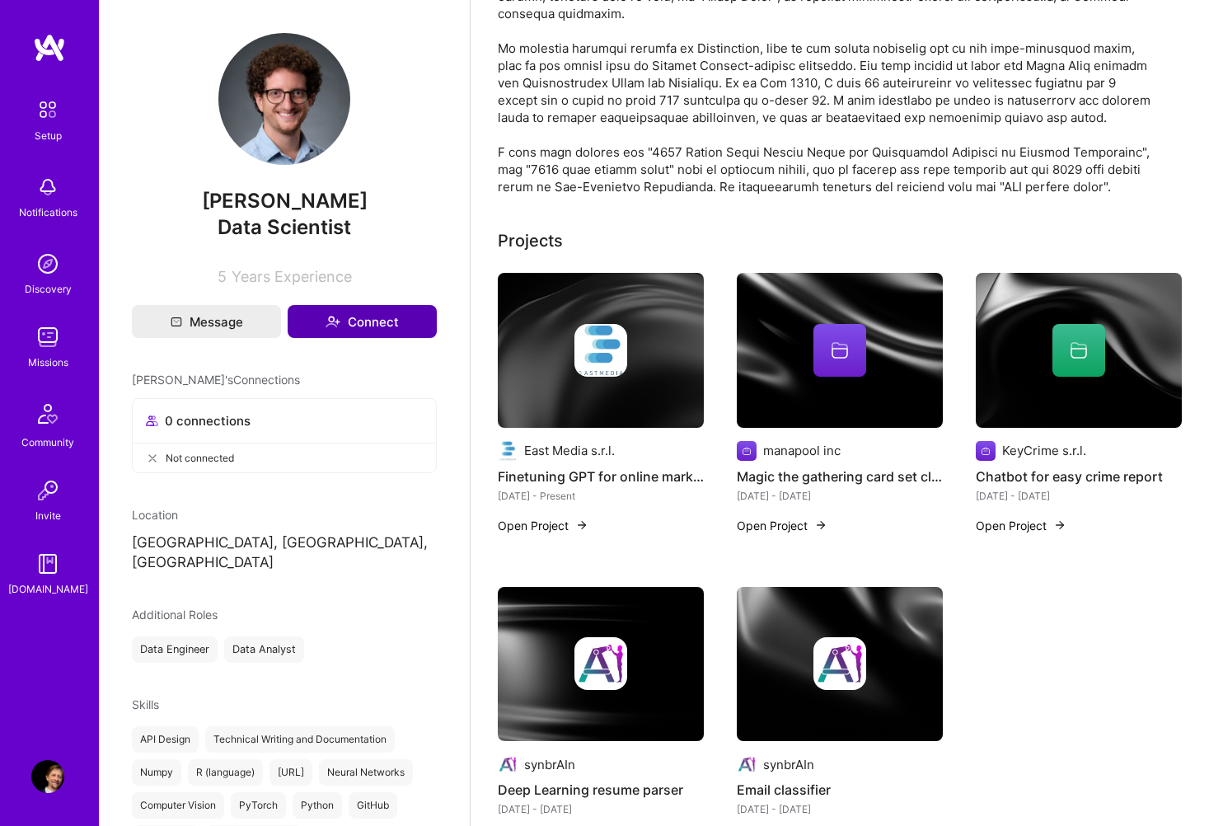
click at [363, 315] on button "Connect" at bounding box center [362, 321] width 149 height 33
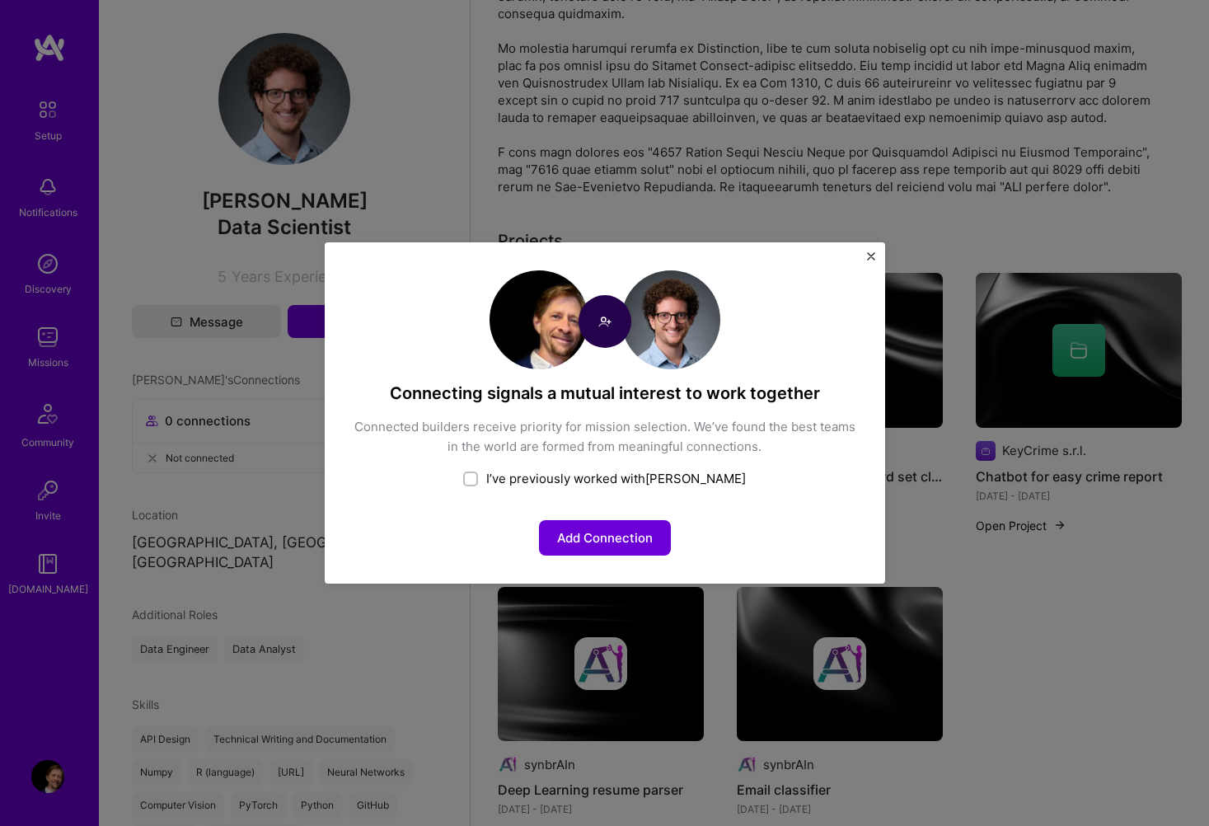
click at [870, 256] on img "Close" at bounding box center [871, 256] width 8 height 8
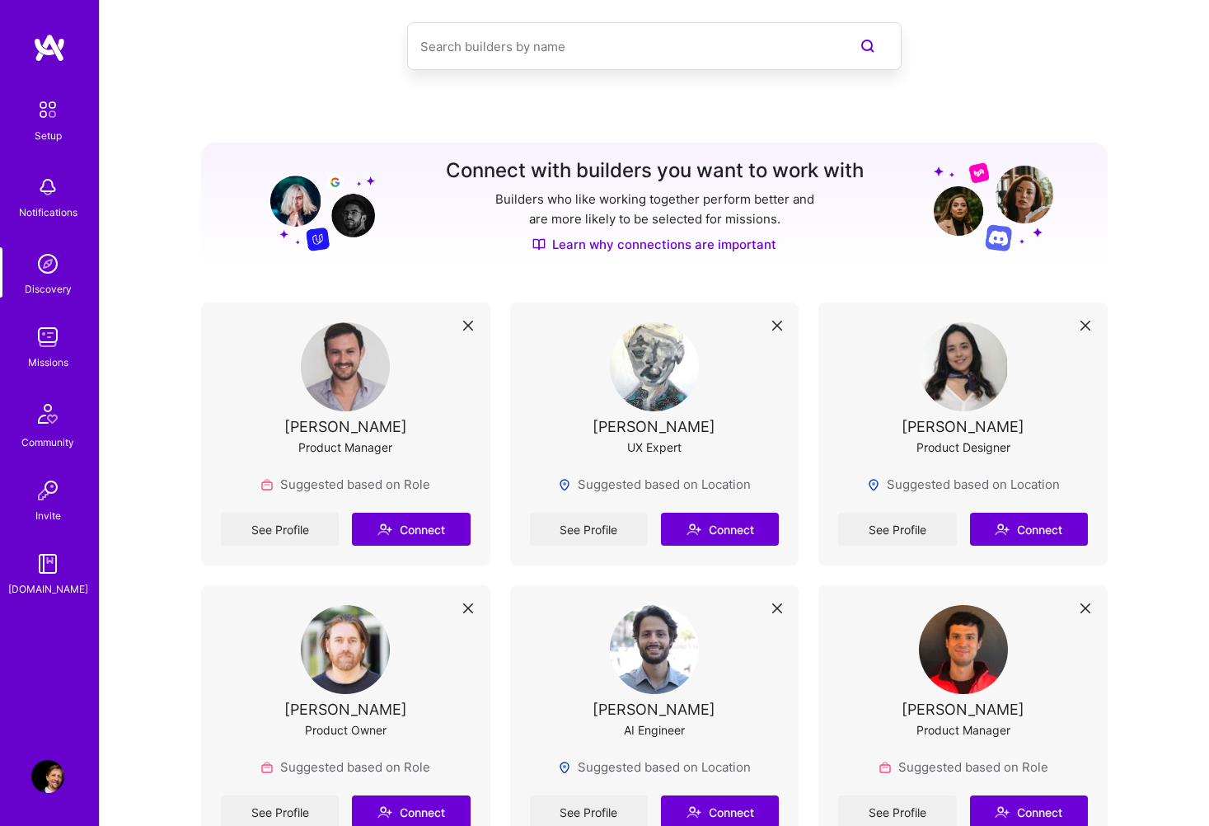
scroll to position [152, 0]
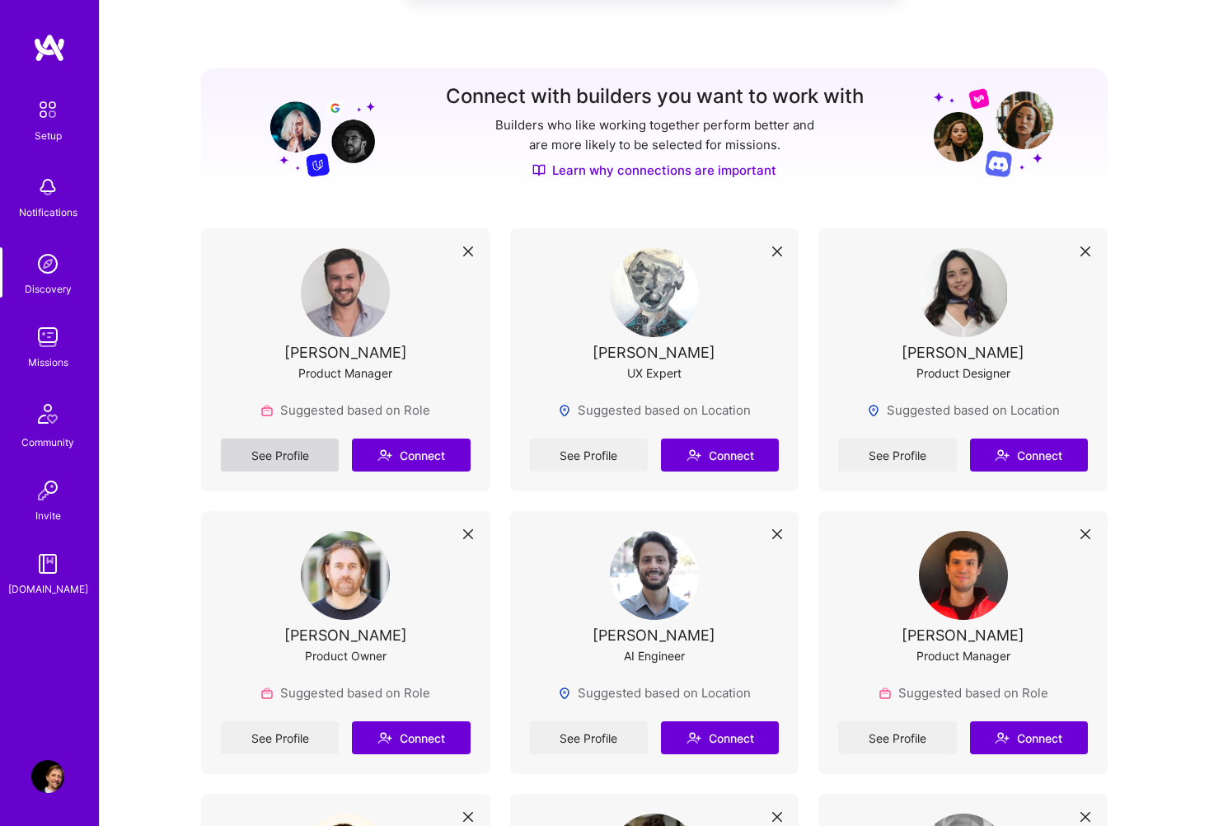
click at [298, 451] on link "See Profile" at bounding box center [280, 455] width 118 height 33
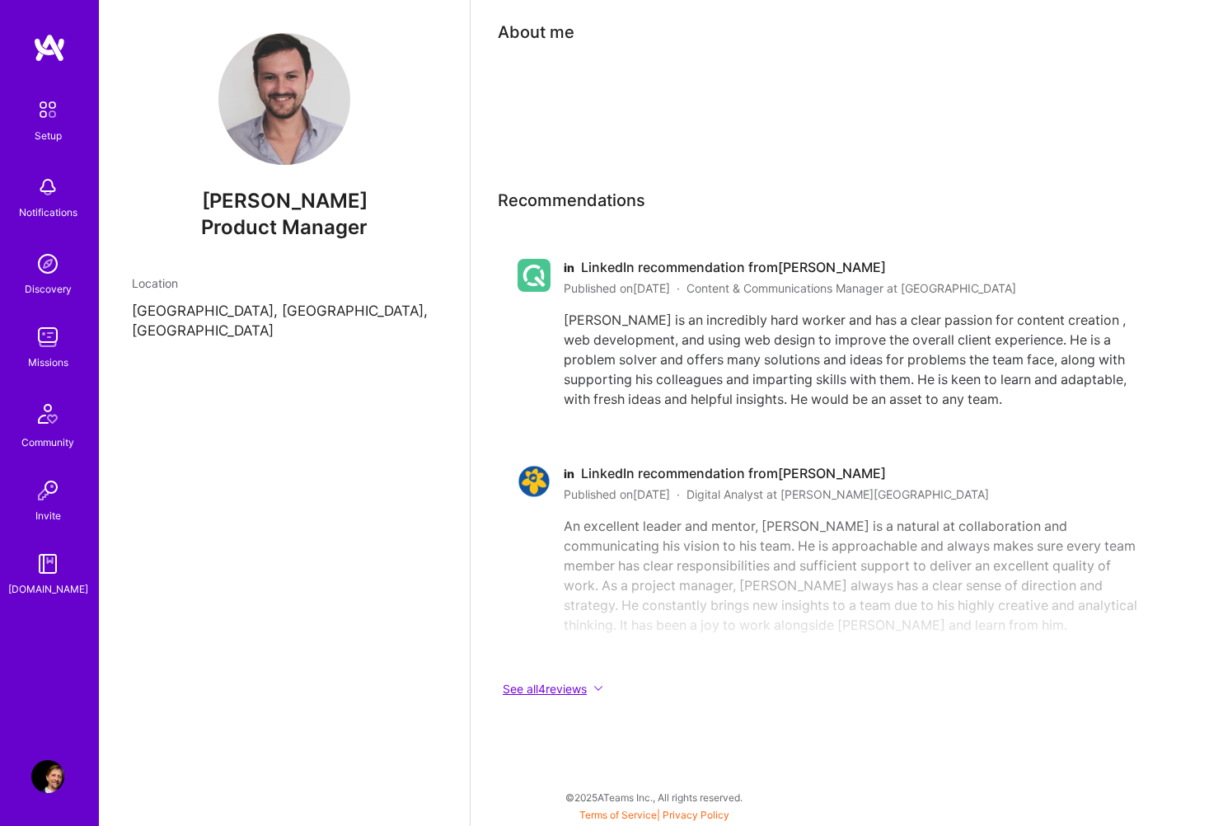
click at [603, 687] on icon at bounding box center [599, 688] width 10 height 10
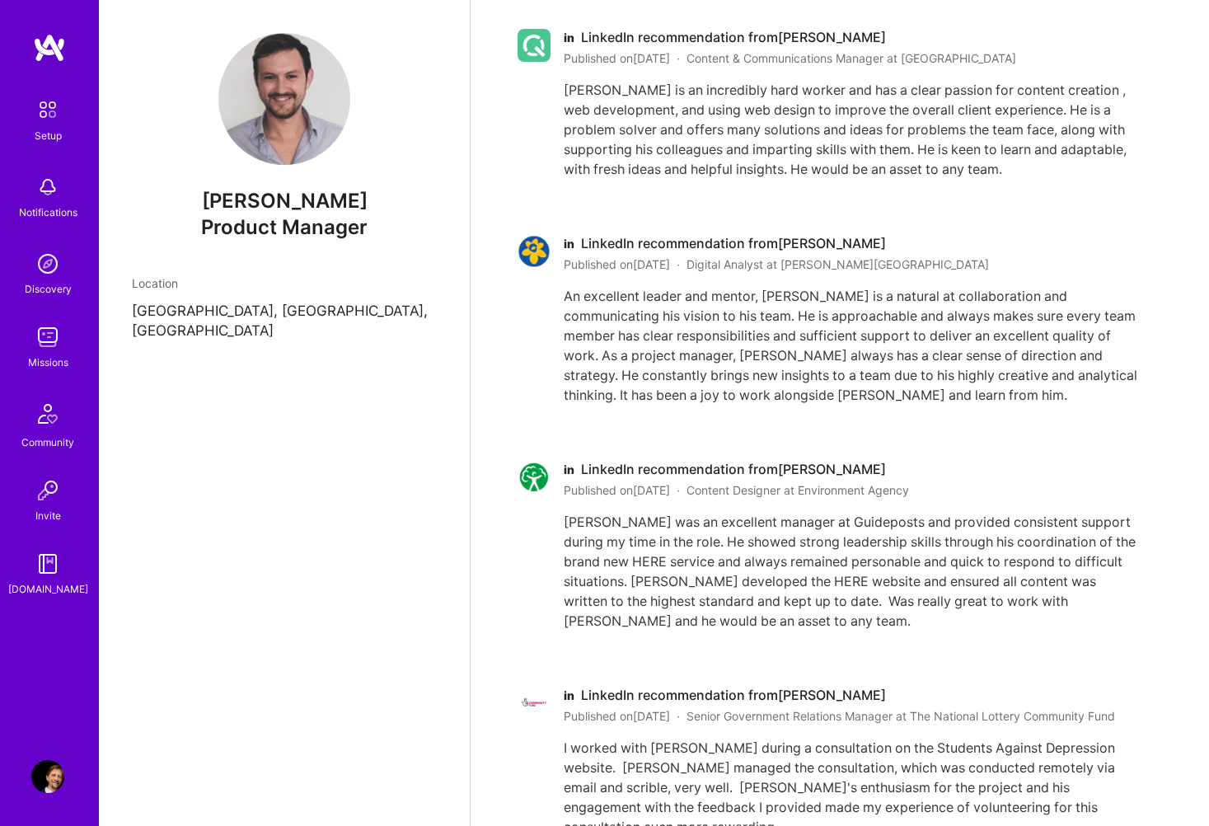
scroll to position [374, 0]
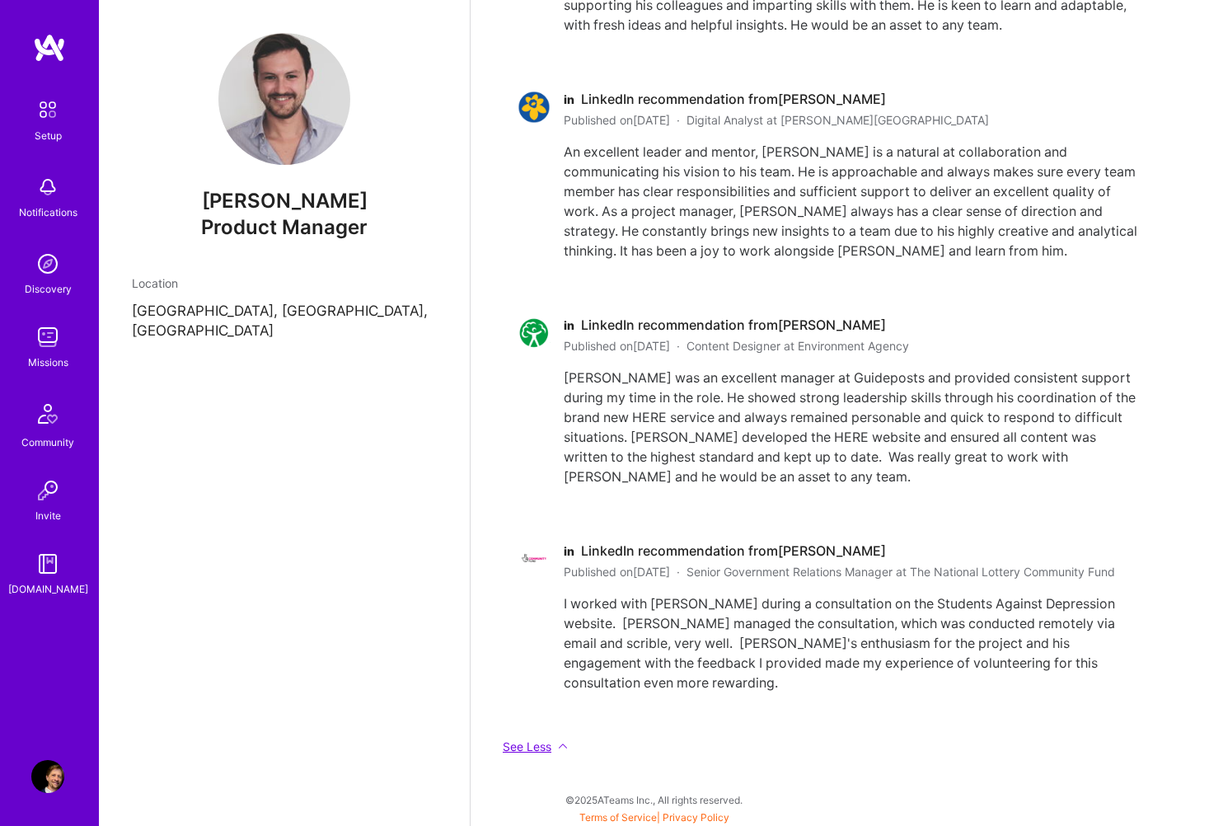
click at [560, 744] on icon at bounding box center [563, 746] width 7 height 4
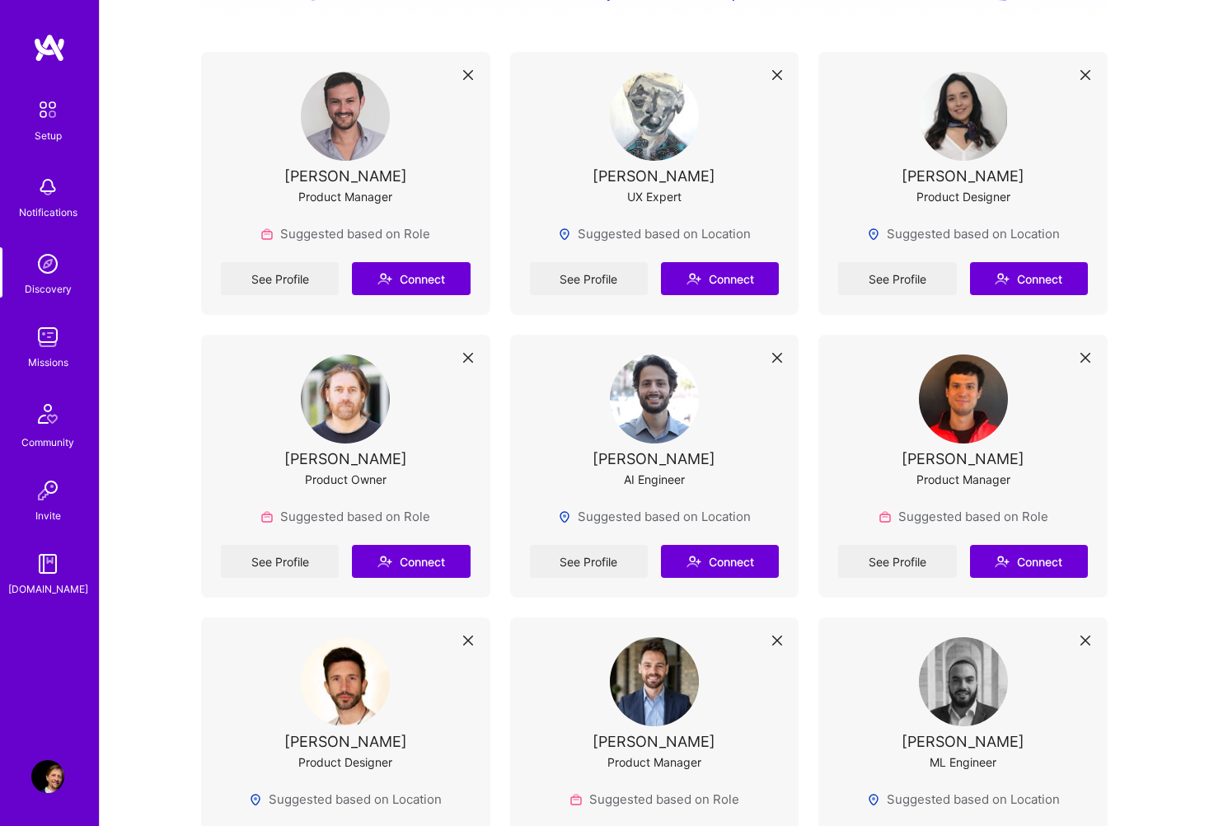
scroll to position [363, 0]
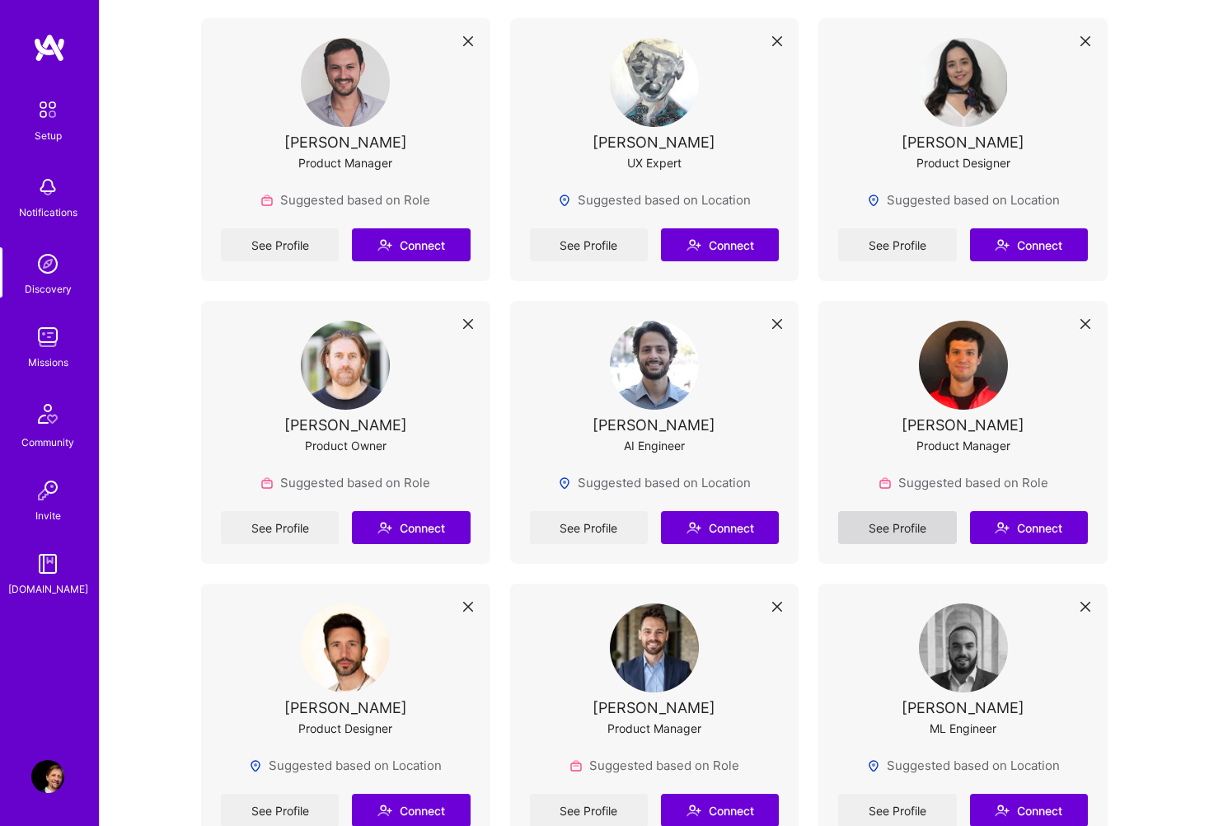
click at [877, 523] on link "See Profile" at bounding box center [897, 527] width 118 height 33
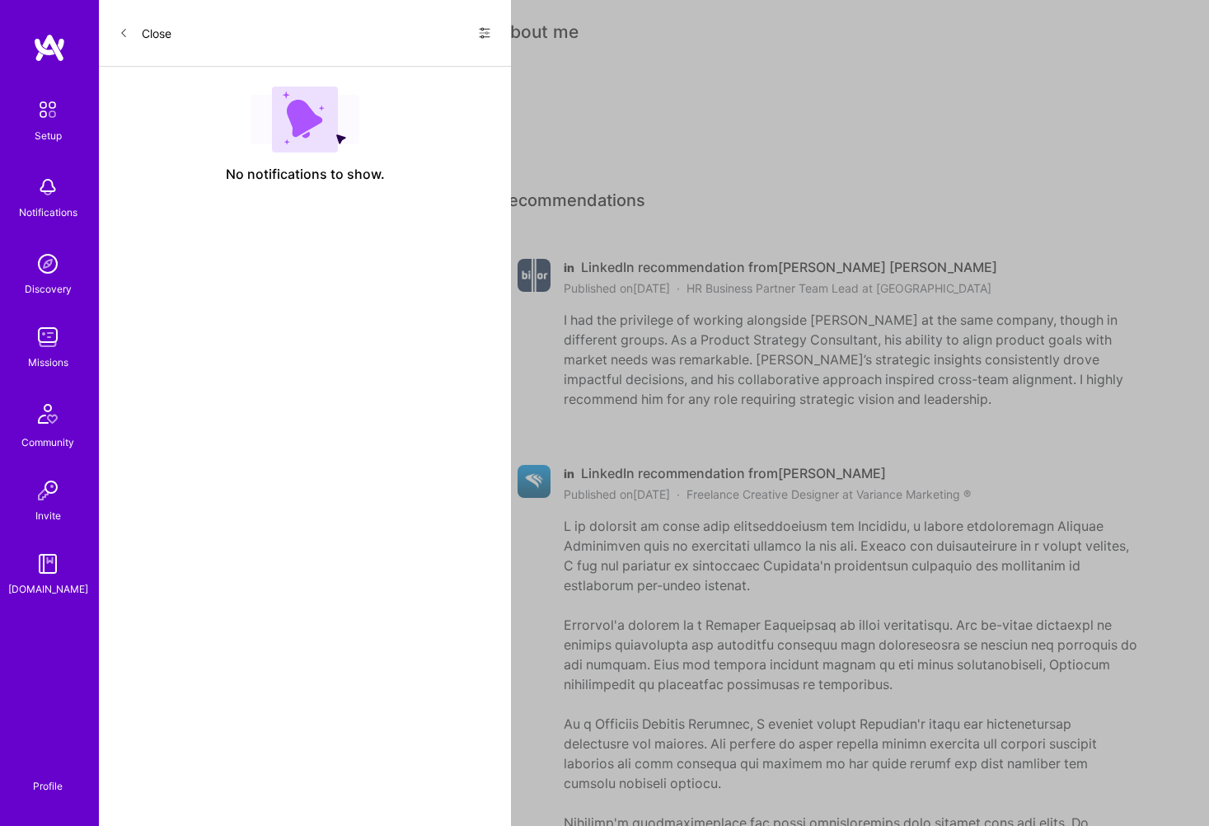
scroll to position [363, 0]
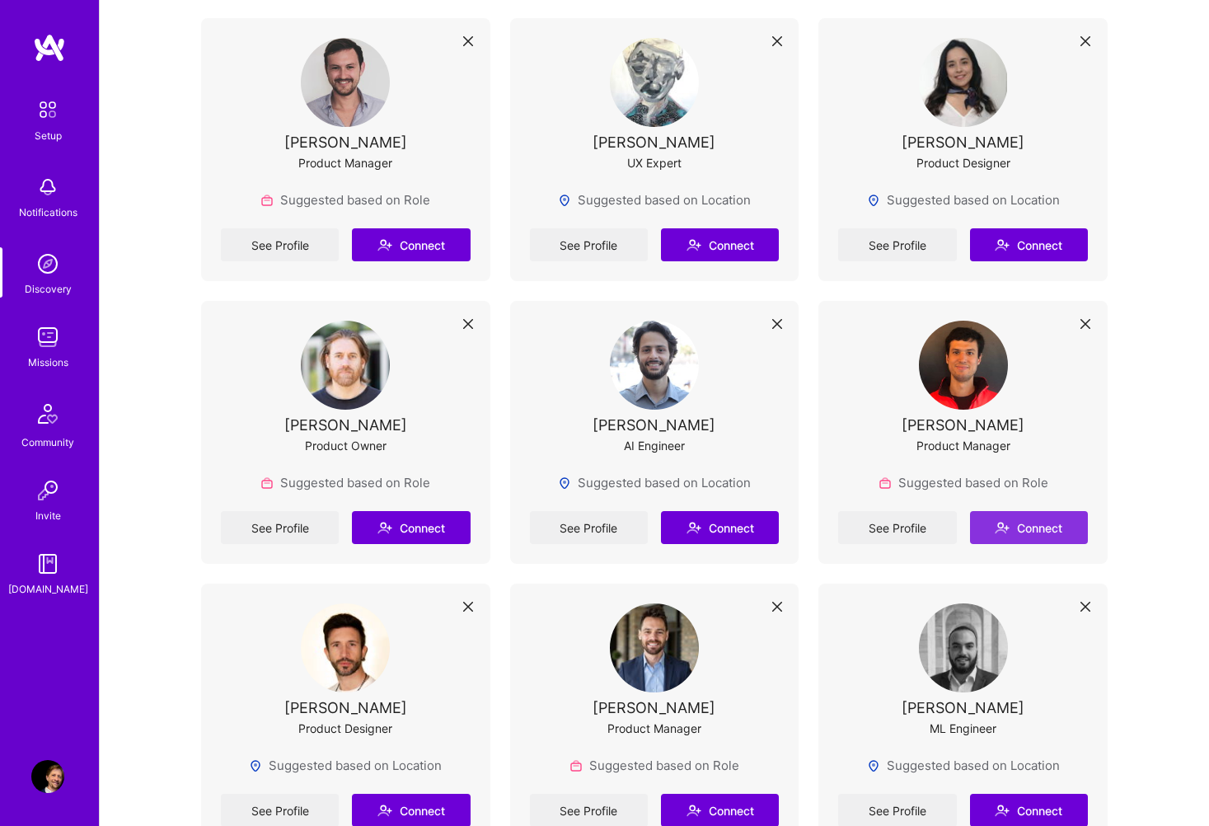
click at [1020, 527] on button "Connect" at bounding box center [1029, 527] width 118 height 33
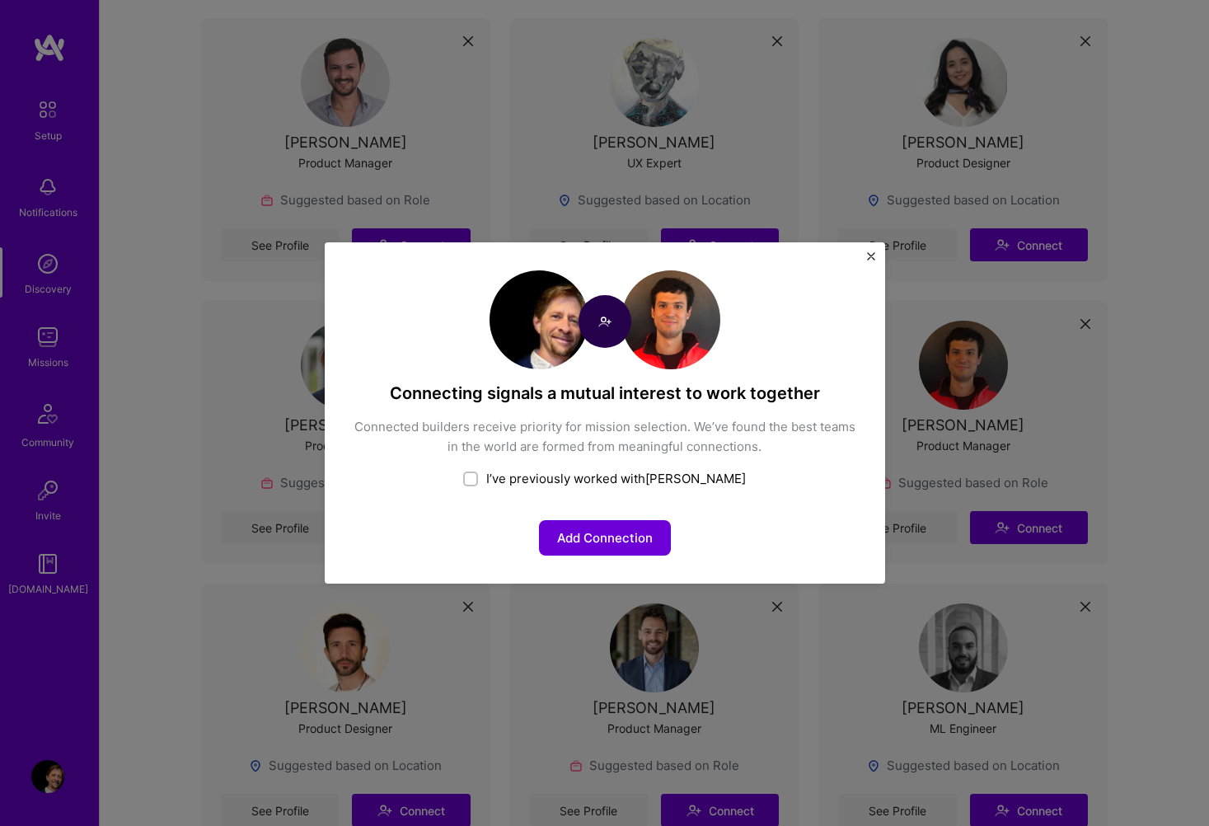
click at [871, 258] on img "Close" at bounding box center [871, 256] width 8 height 8
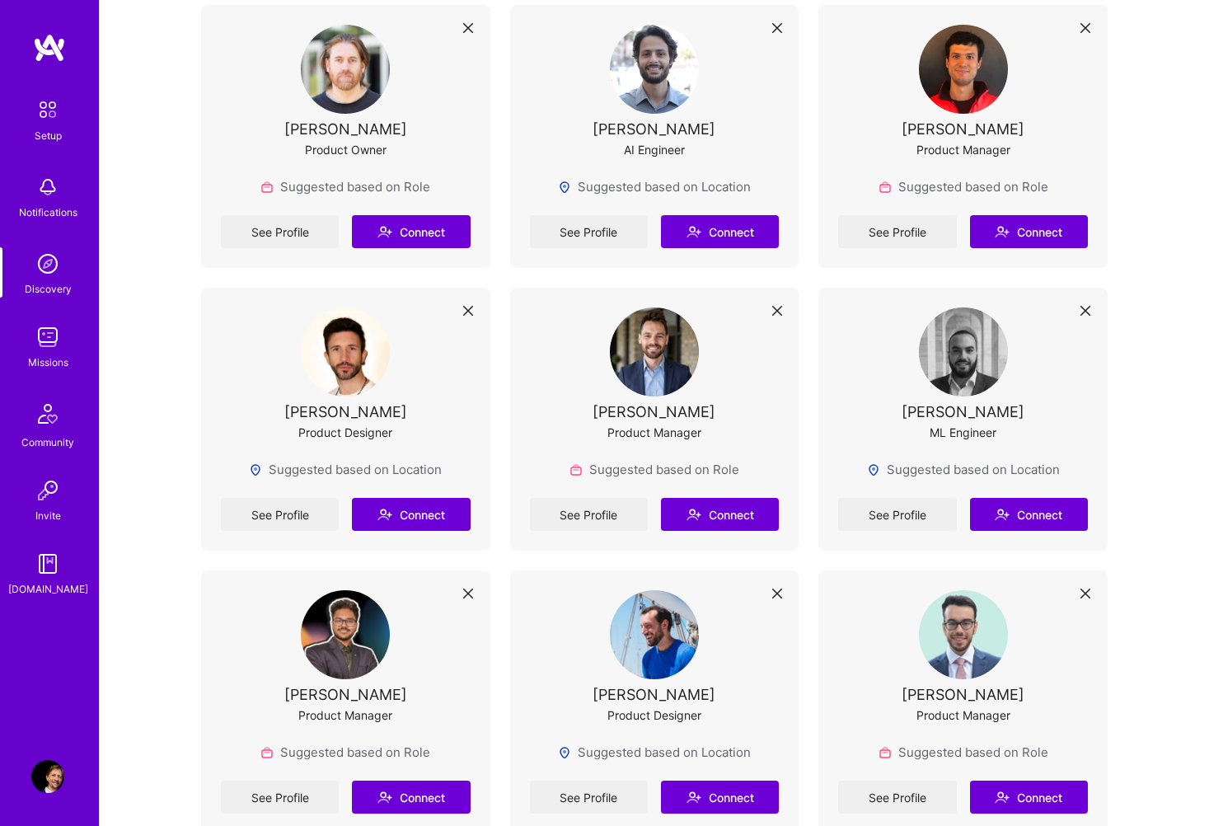
scroll to position [741, 0]
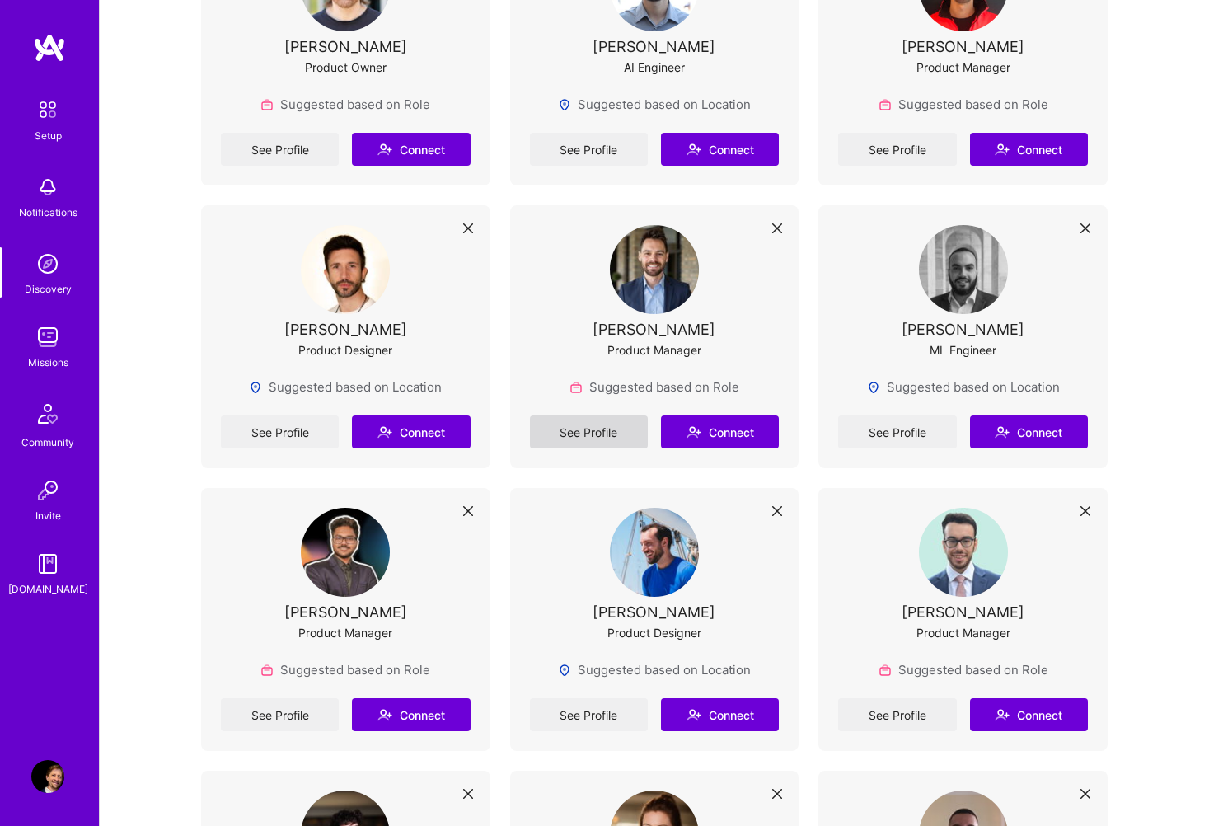
click at [602, 429] on link "See Profile" at bounding box center [589, 431] width 118 height 33
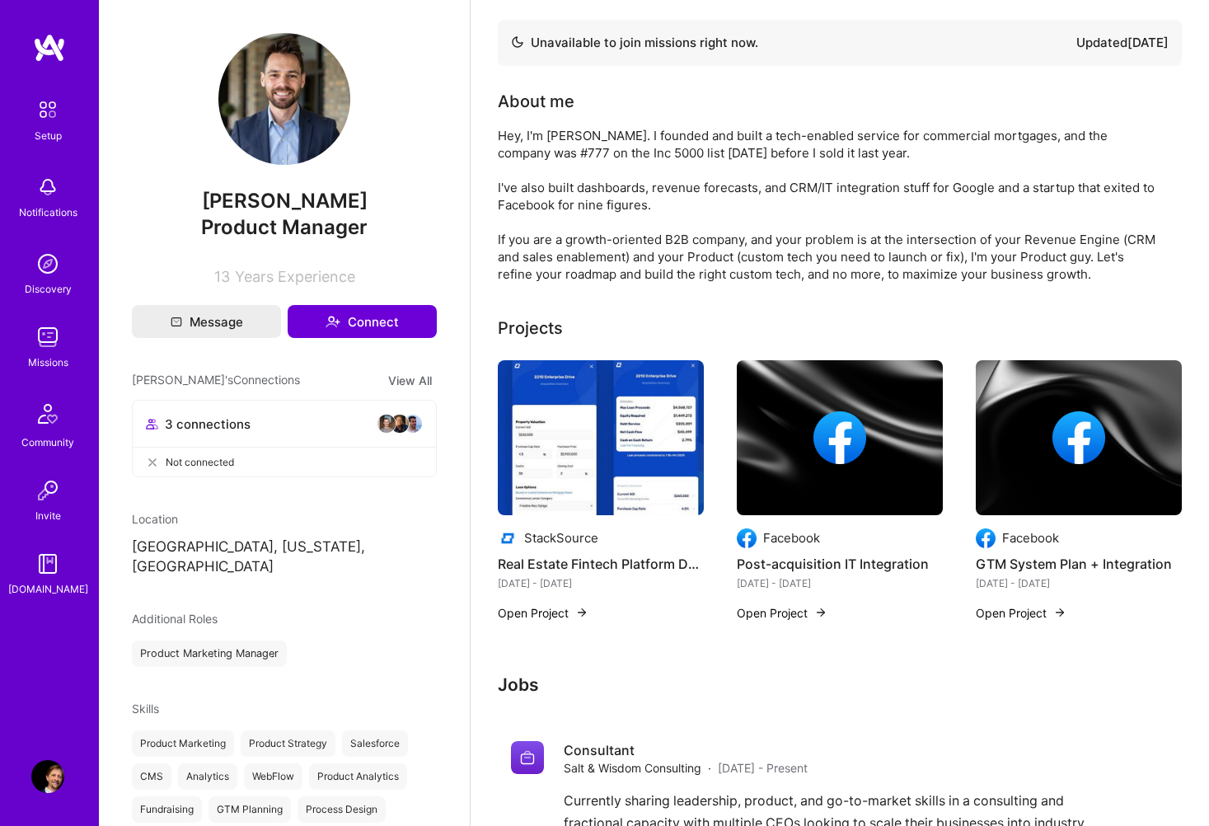
click at [396, 420] on img at bounding box center [400, 424] width 20 height 20
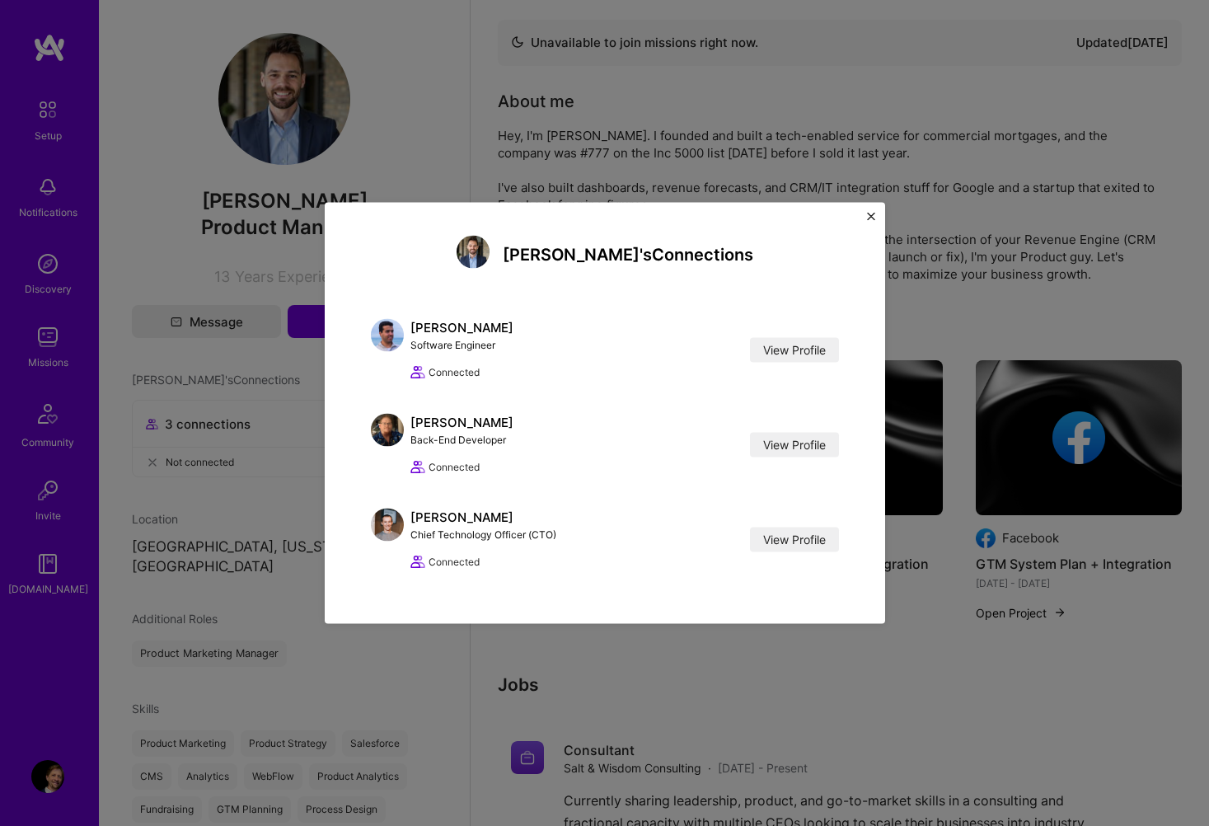
click at [870, 213] on img "Close" at bounding box center [871, 217] width 8 height 8
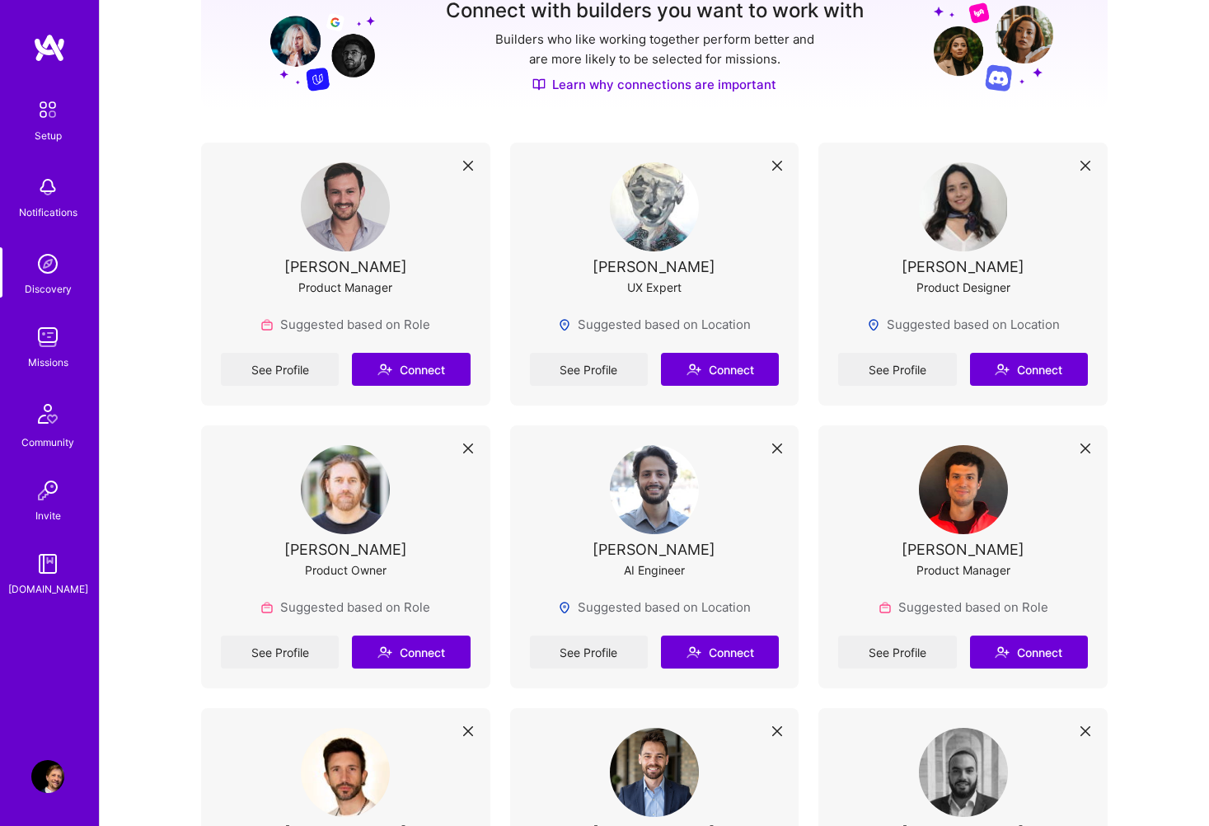
scroll to position [304, 0]
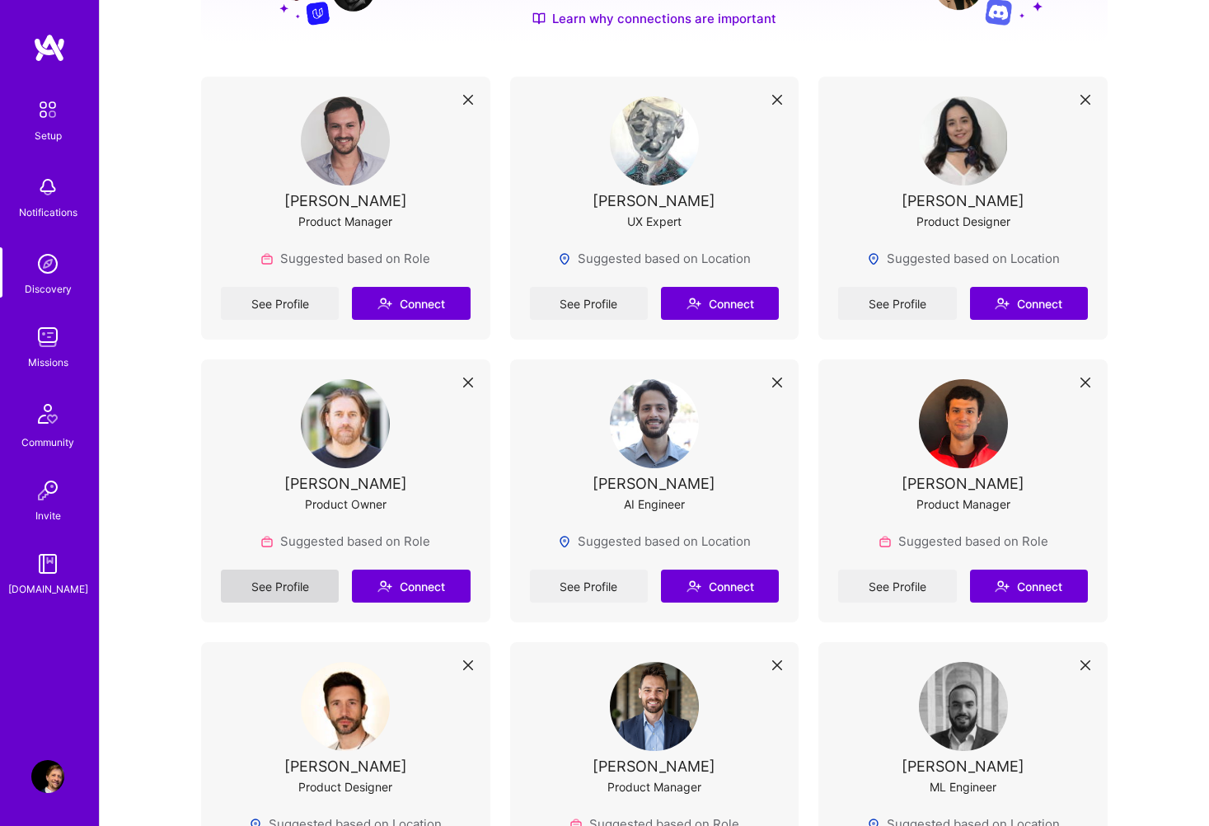
click at [307, 580] on link "See Profile" at bounding box center [280, 586] width 118 height 33
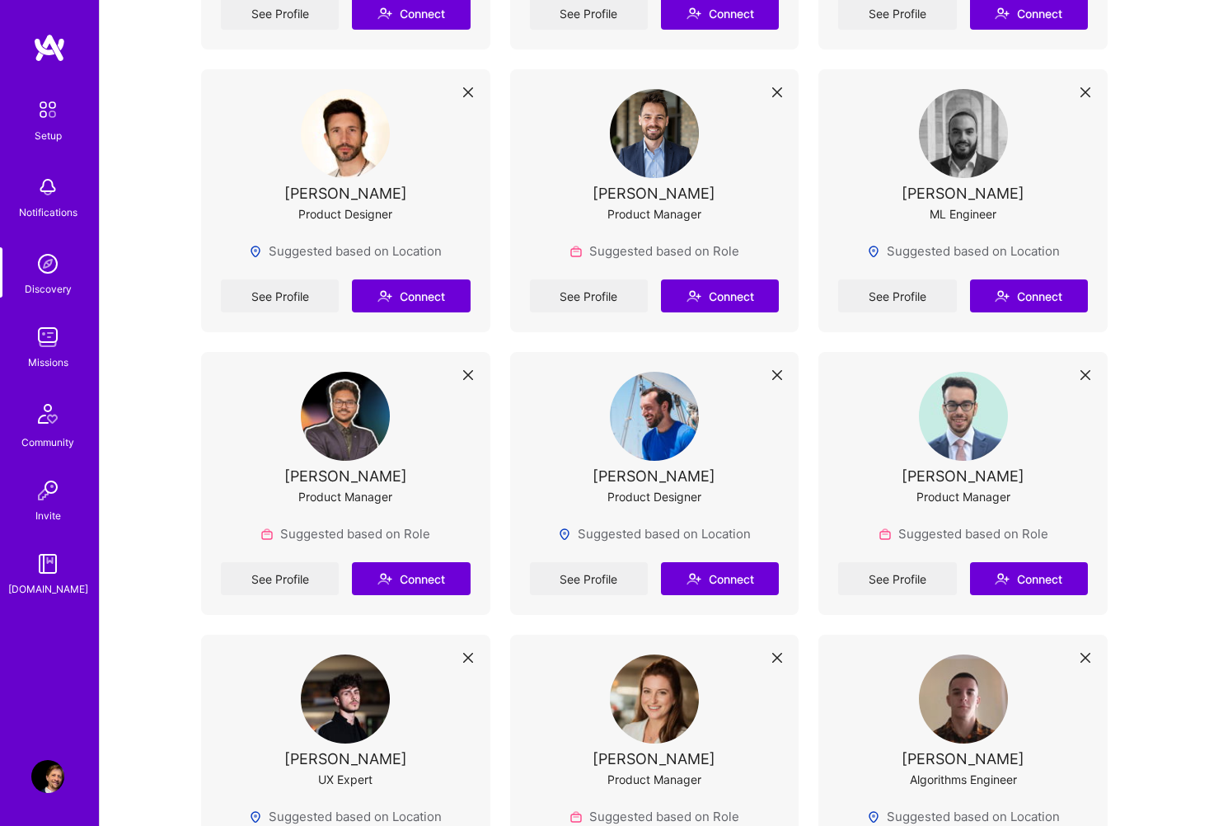
scroll to position [884, 0]
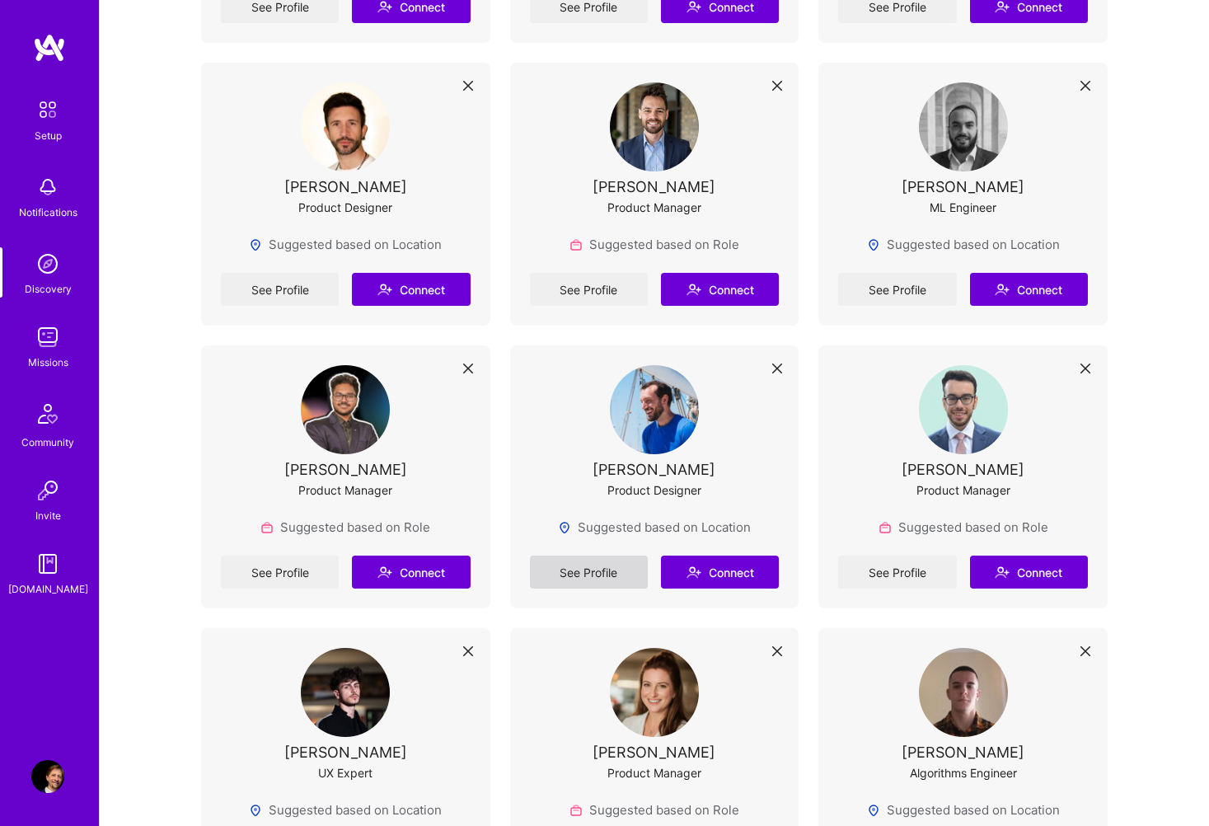
click at [578, 577] on link "See Profile" at bounding box center [589, 572] width 118 height 33
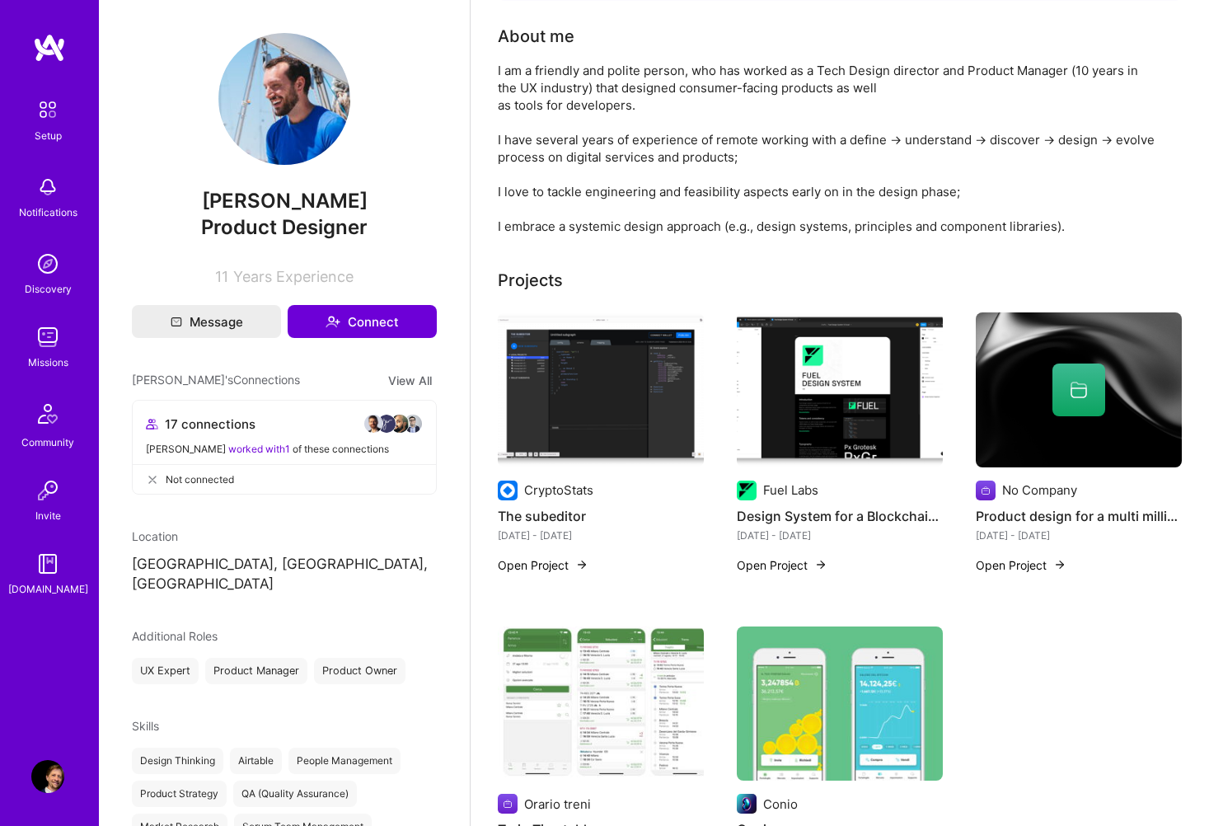
scroll to position [76, 0]
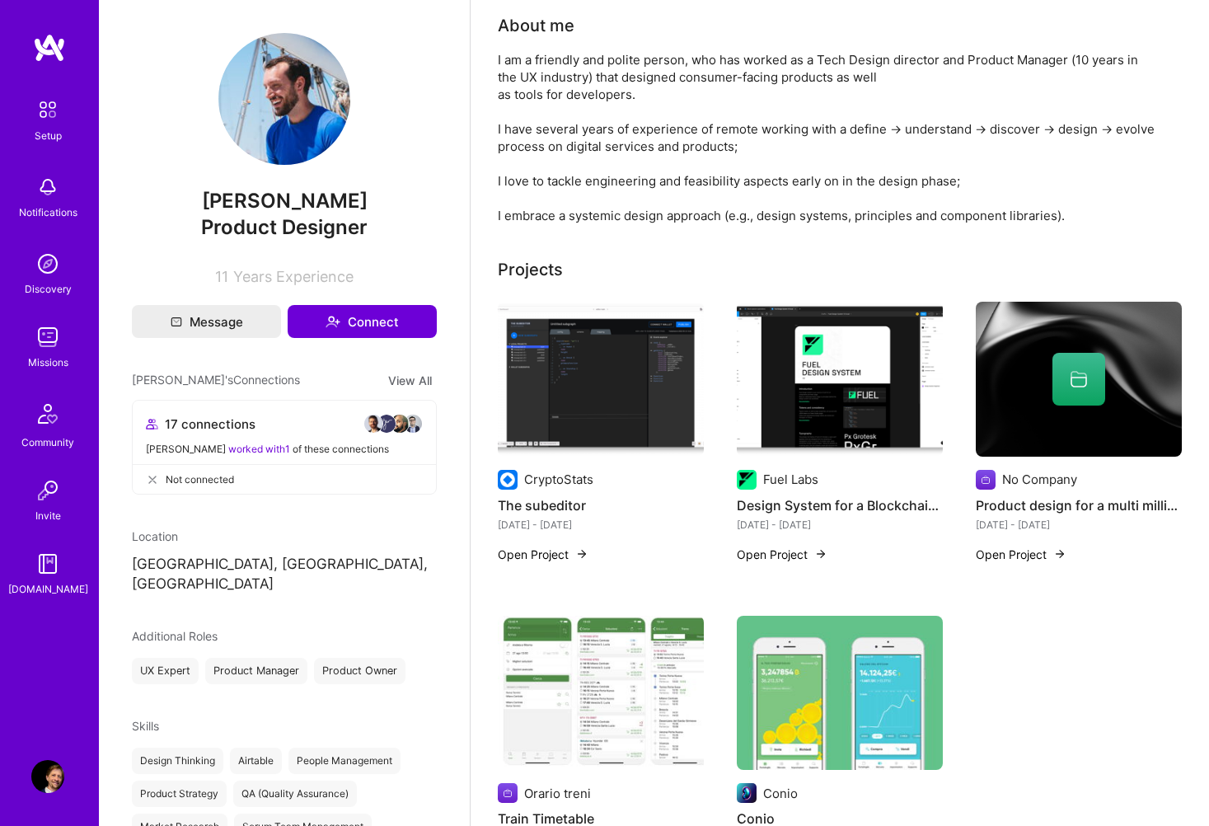
click at [390, 425] on img at bounding box center [387, 424] width 20 height 20
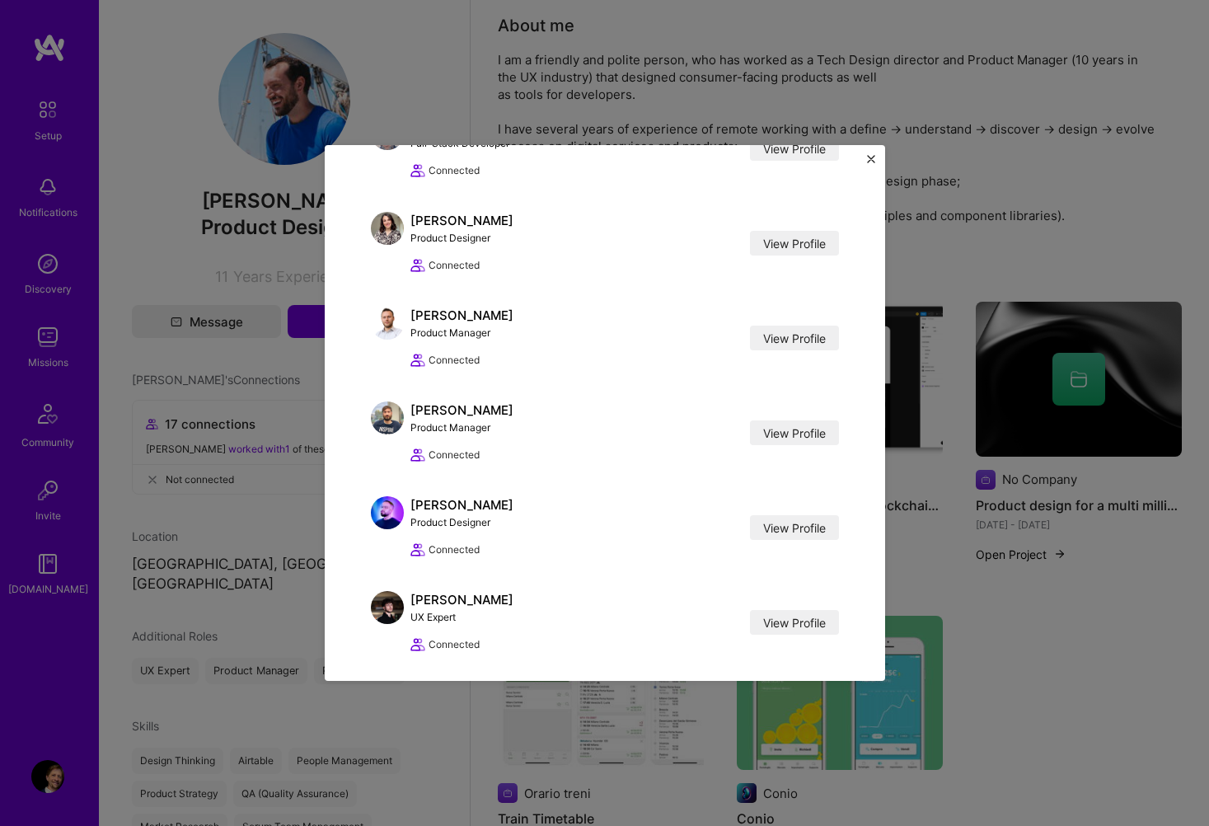
scroll to position [1213, 0]
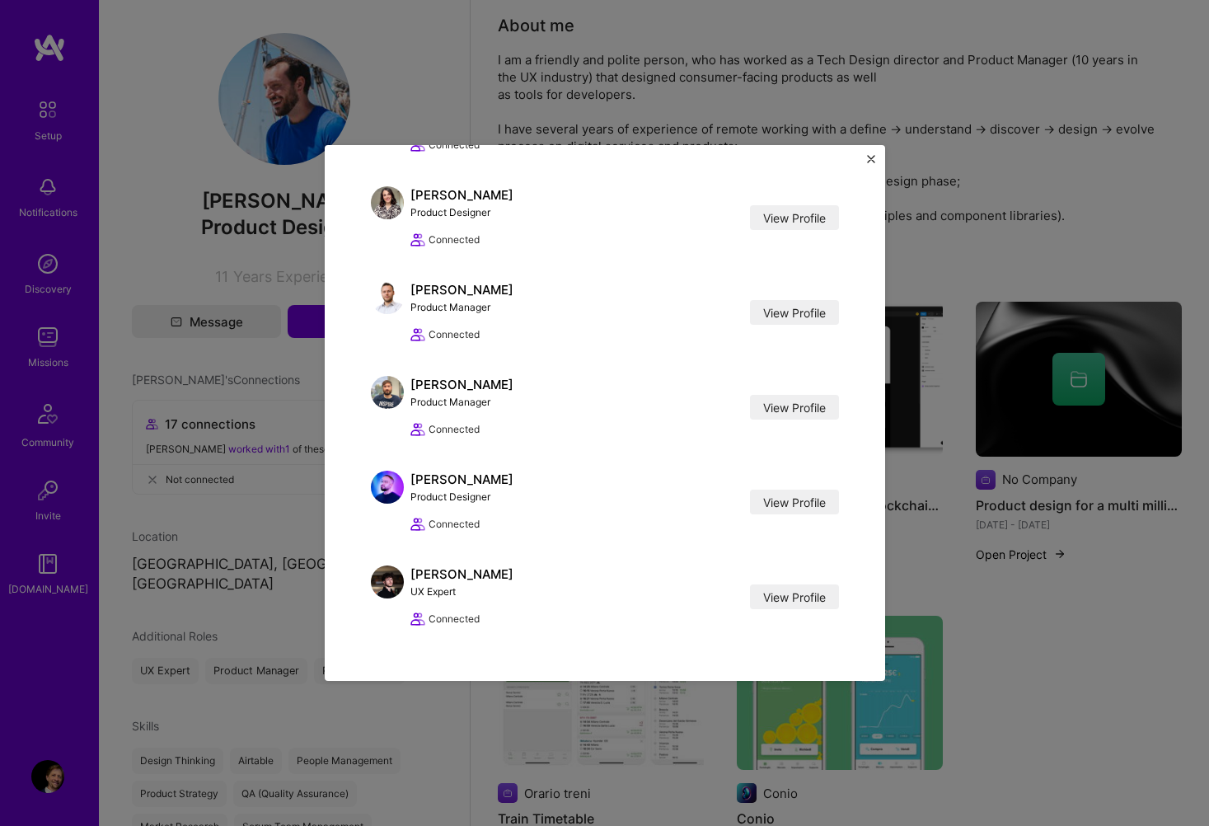
click at [869, 160] on img "Close" at bounding box center [871, 159] width 8 height 8
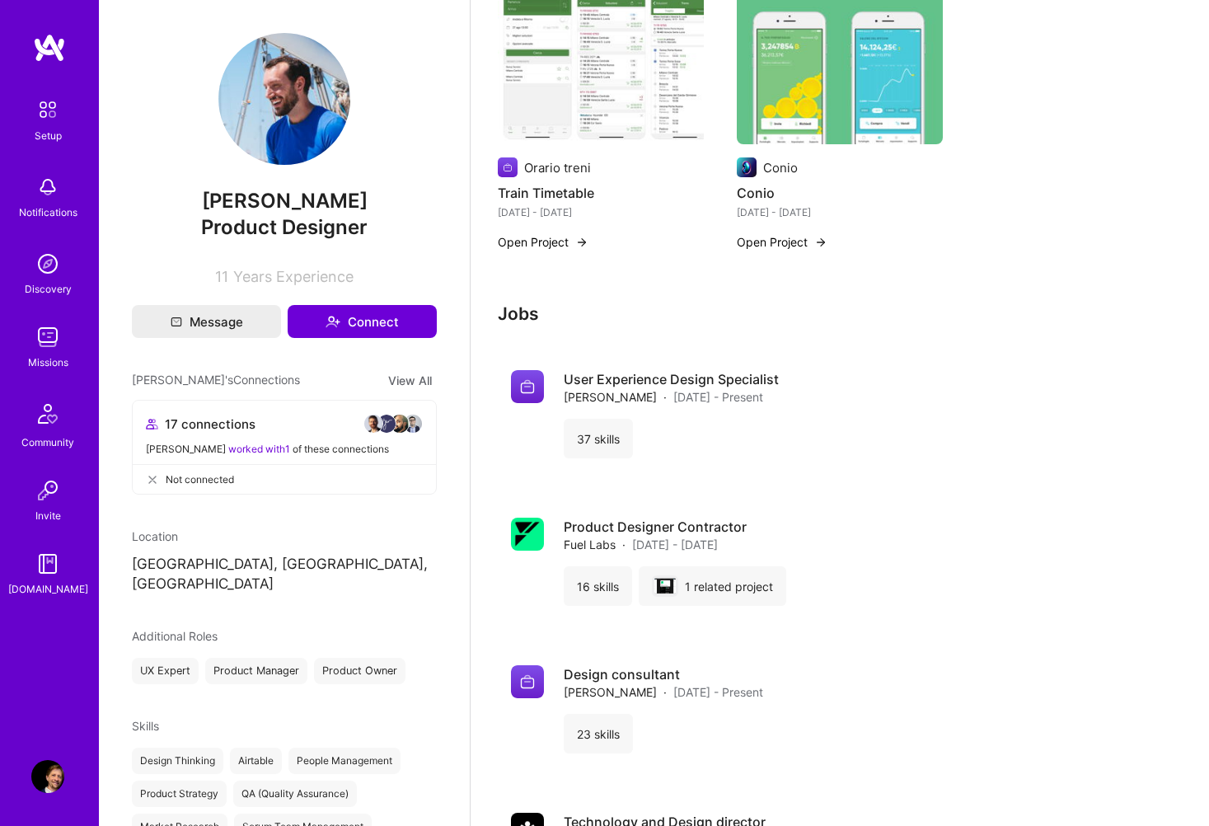
scroll to position [702, 0]
click at [610, 378] on h4 "User Experience Design Specialist" at bounding box center [671, 378] width 215 height 18
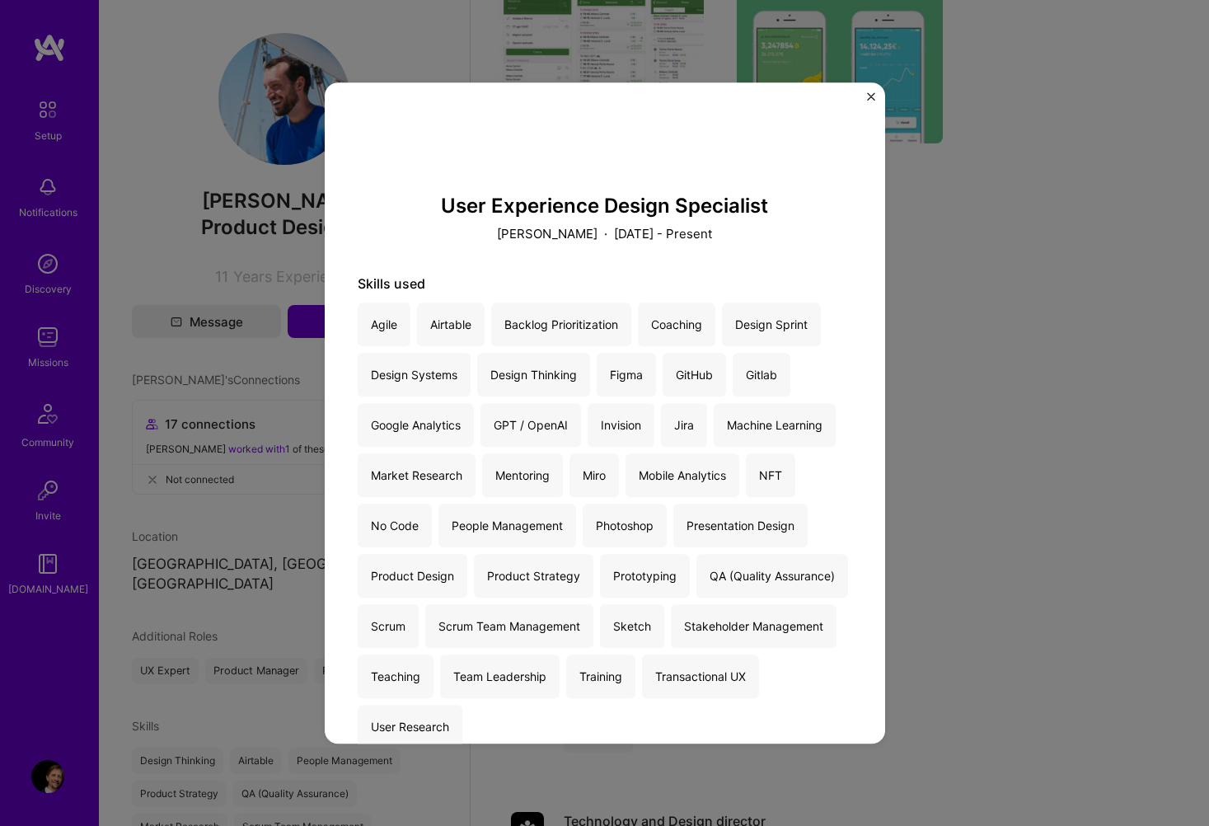
click at [869, 97] on img "Close" at bounding box center [871, 96] width 8 height 8
